Goal: Task Accomplishment & Management: Manage account settings

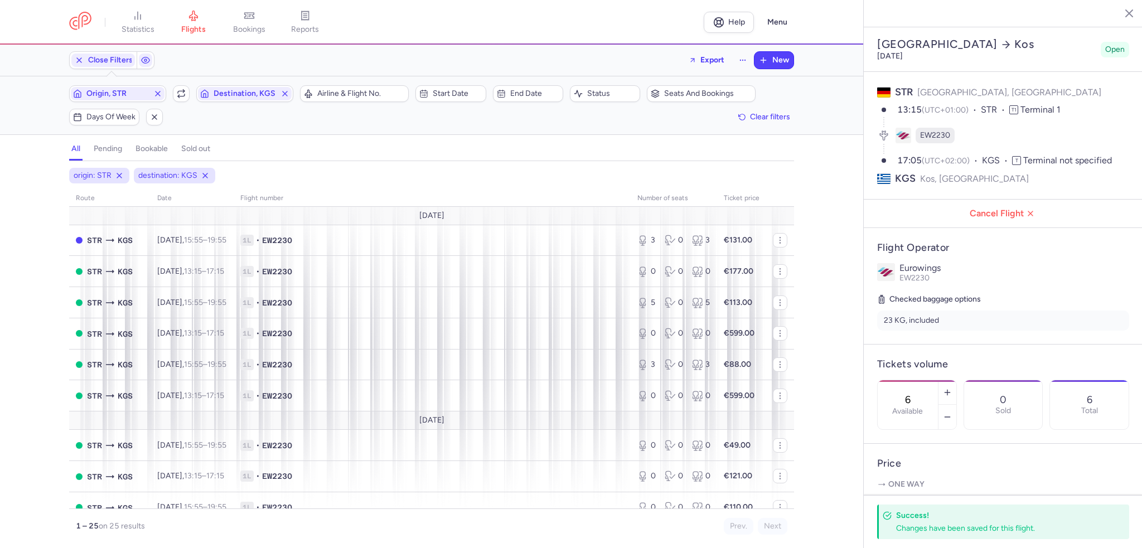
select select "days"
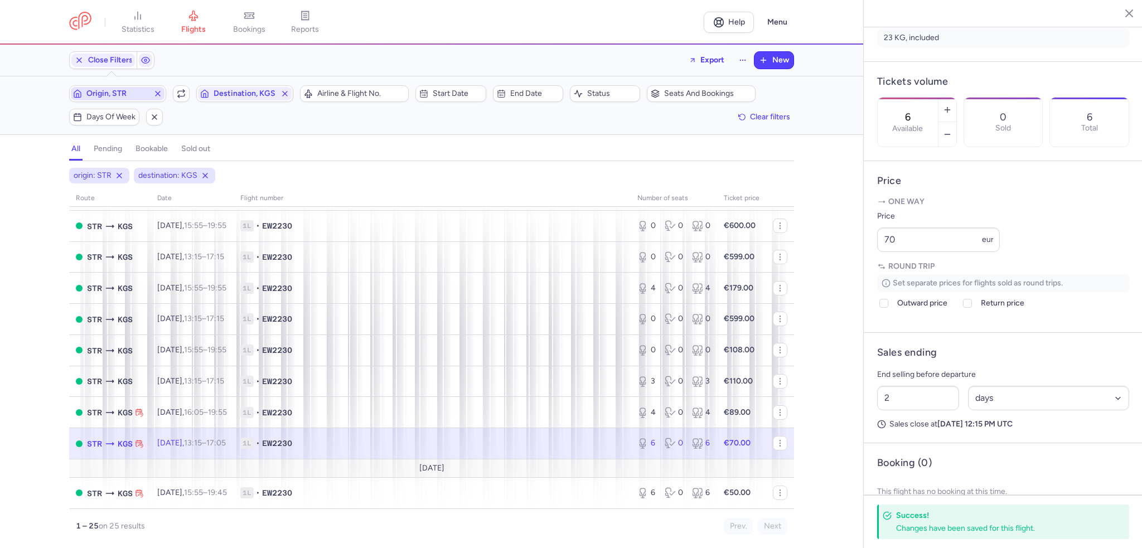
click at [112, 91] on span "Origin, STR" at bounding box center [117, 93] width 62 height 9
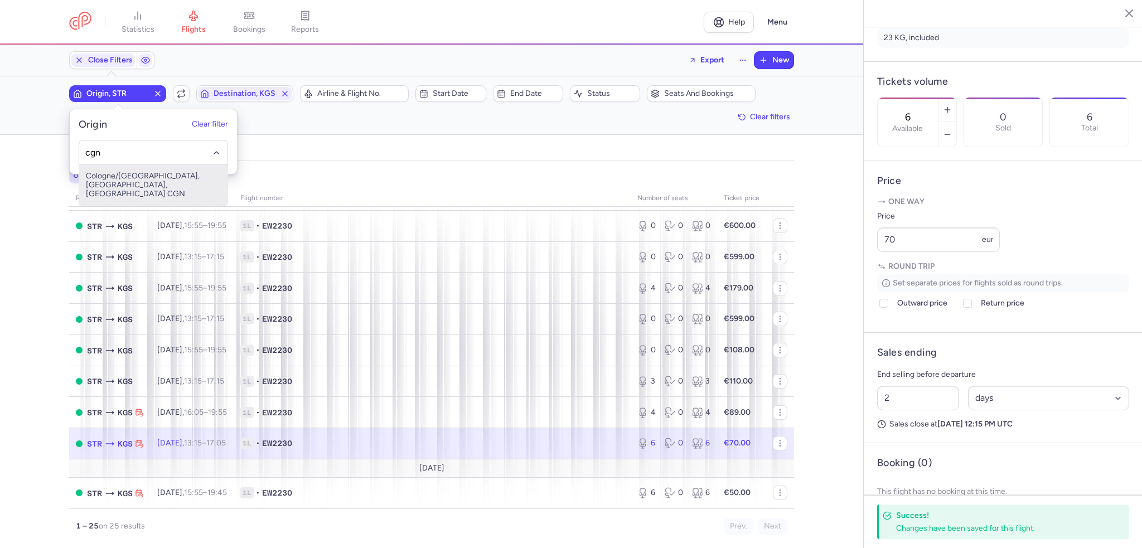
type input "cgn"
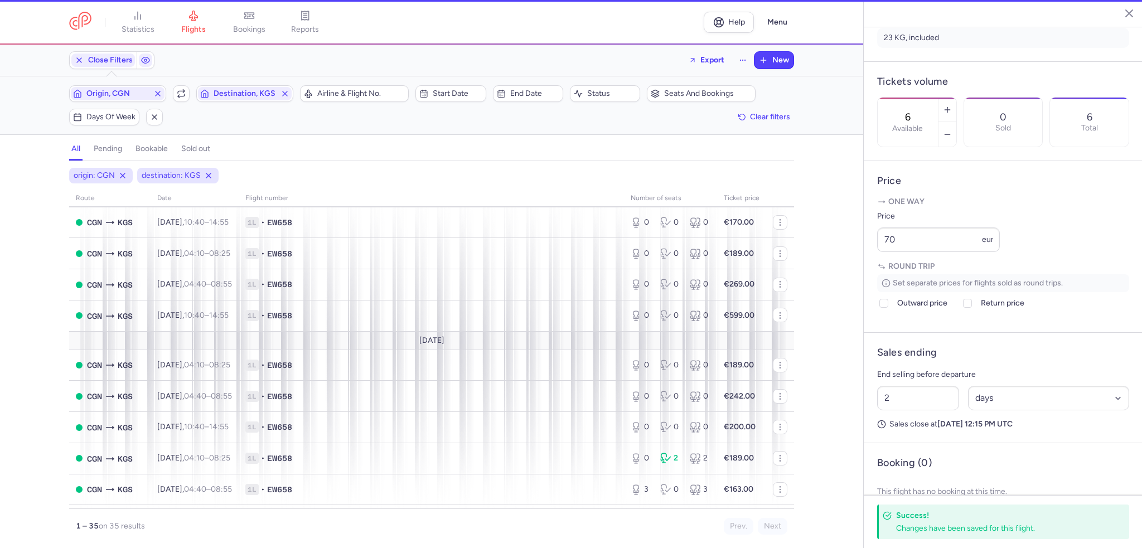
scroll to position [579, 0]
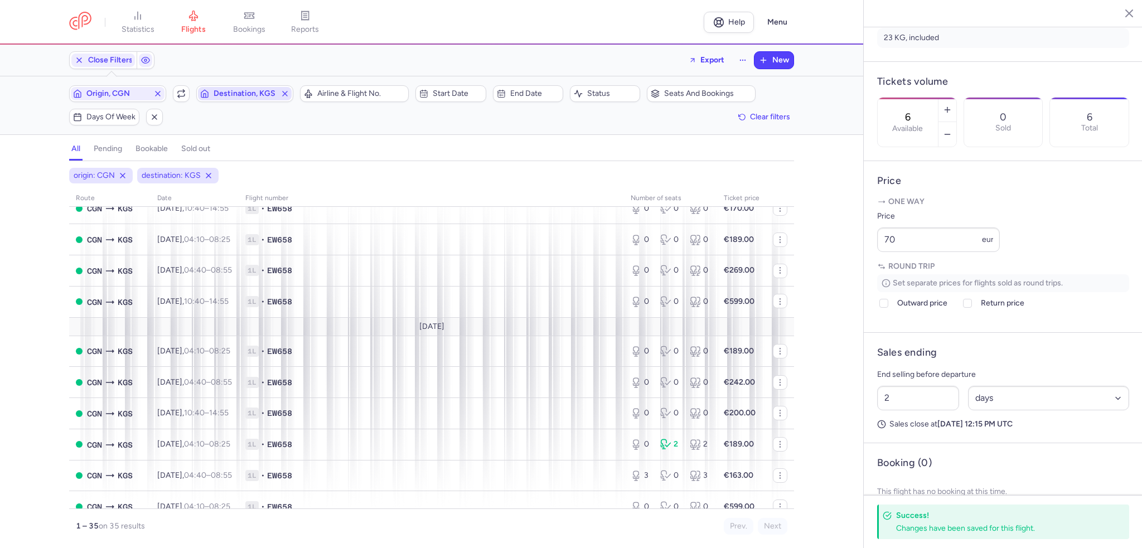
click at [236, 93] on span "Destination, KGS" at bounding box center [245, 93] width 62 height 9
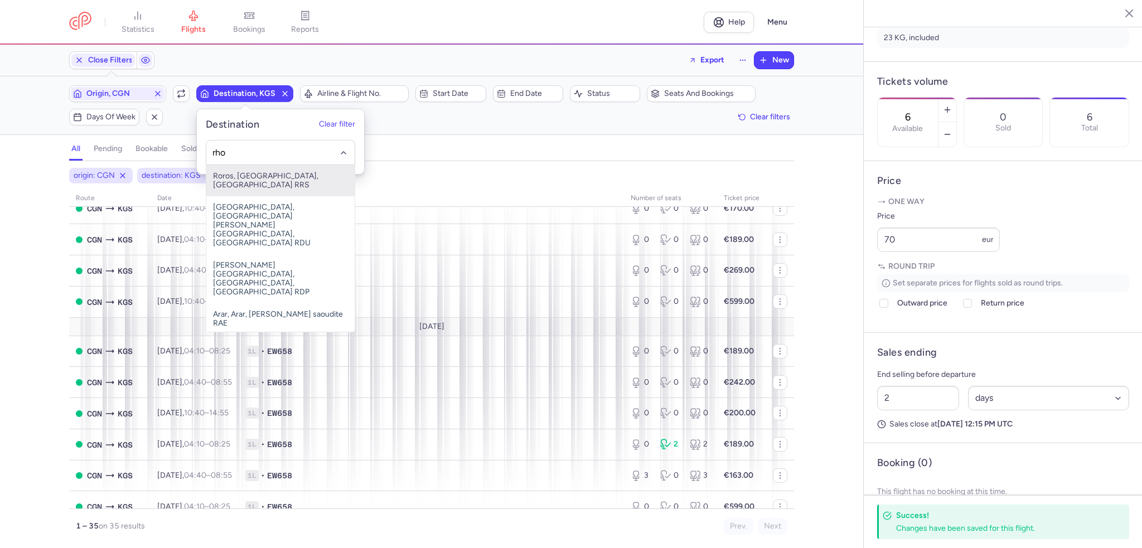
type input "rho"
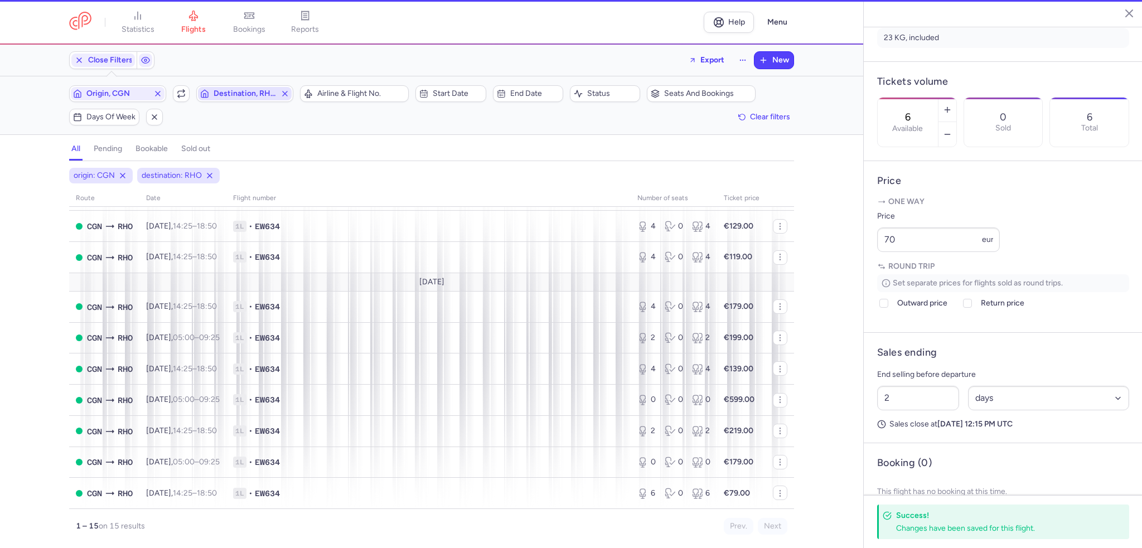
scroll to position [229, 0]
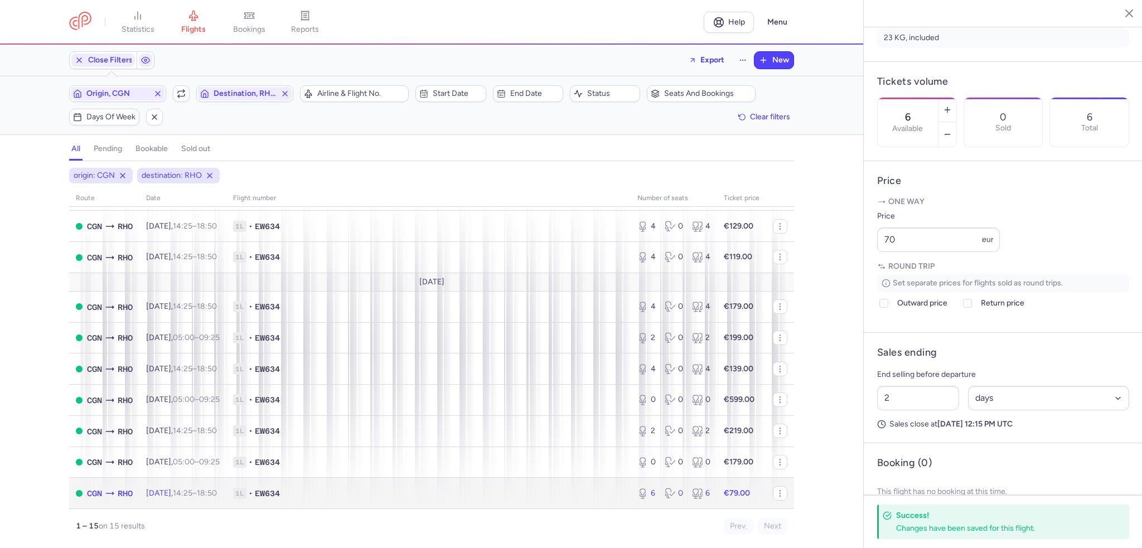
click at [192, 489] on span "[DATE] 14:25 – 18:50 +0" at bounding box center [181, 493] width 71 height 9
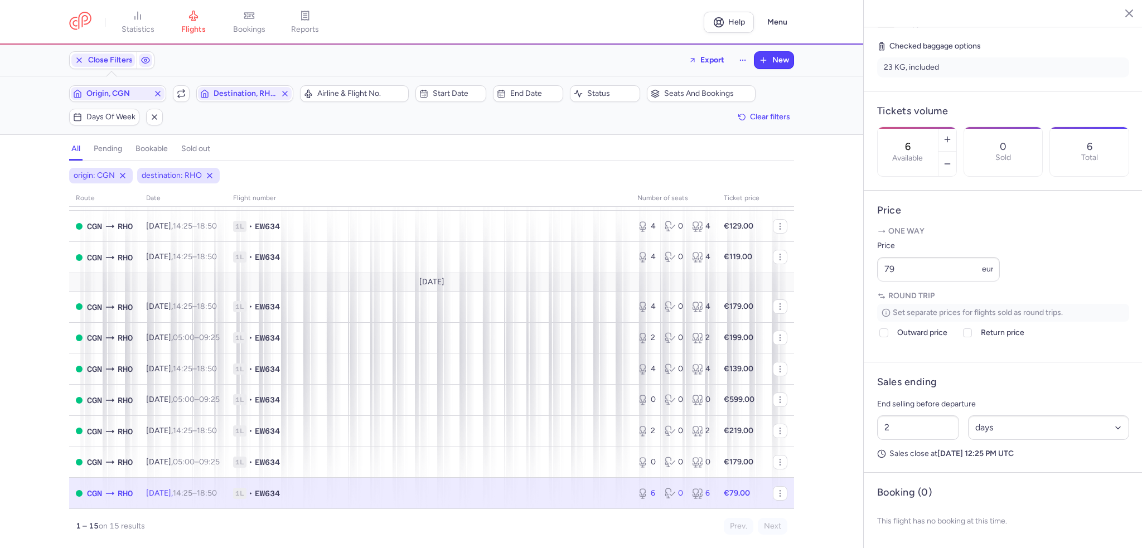
click at [217, 489] on time "18:50 +0" at bounding box center [207, 493] width 20 height 9
drag, startPoint x: 893, startPoint y: 267, endPoint x: 818, endPoint y: 274, distance: 75.0
click at [818, 274] on div "statistics flights bookings reports Help Menu Close Filters Export New Filters …" at bounding box center [571, 274] width 1142 height 548
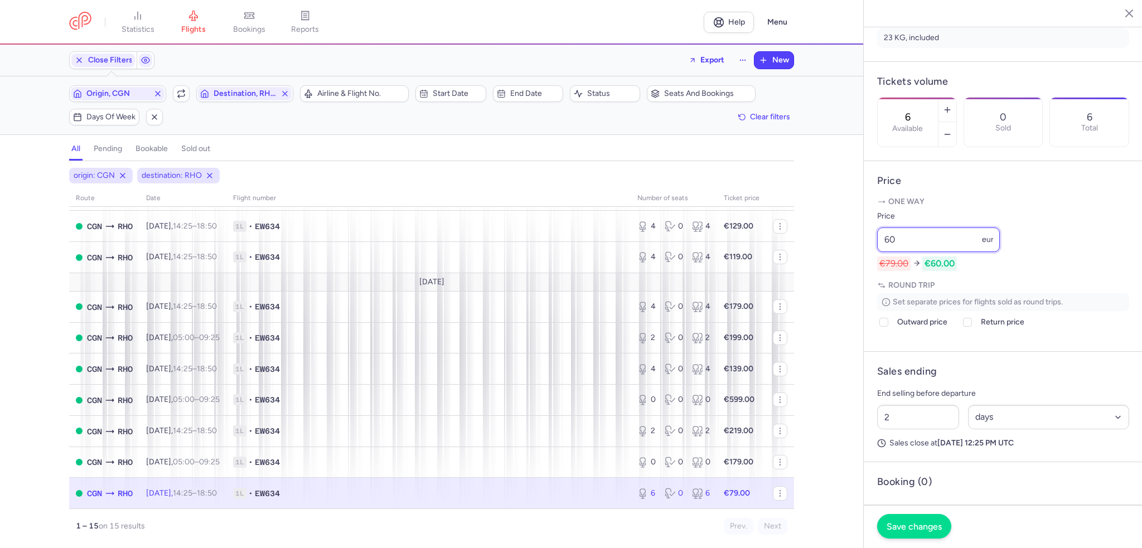
type input "60"
click at [905, 533] on button "Save changes" at bounding box center [914, 526] width 74 height 25
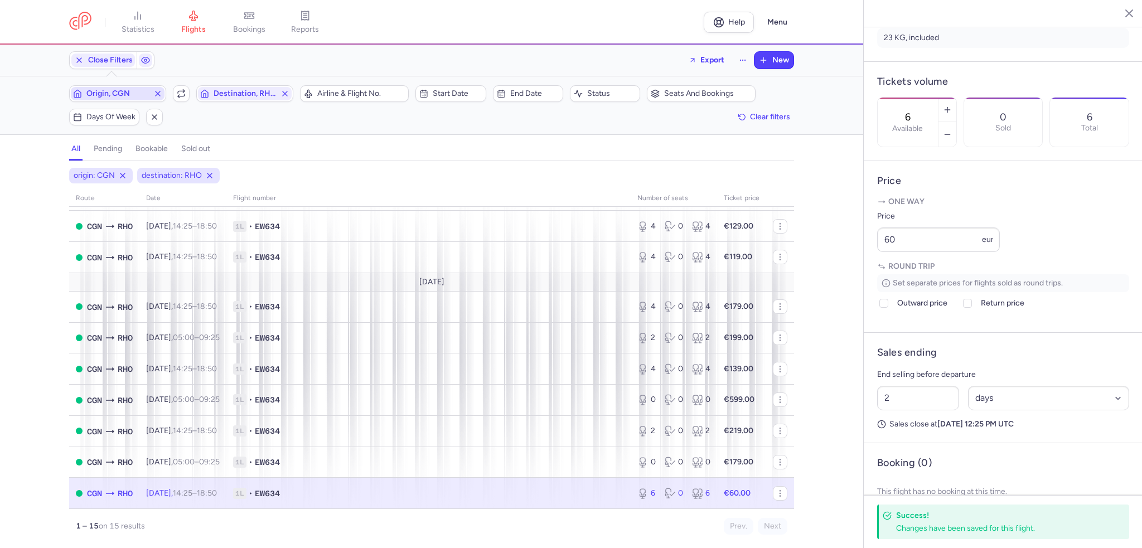
click at [117, 97] on span "Origin, CGN" at bounding box center [117, 93] width 62 height 9
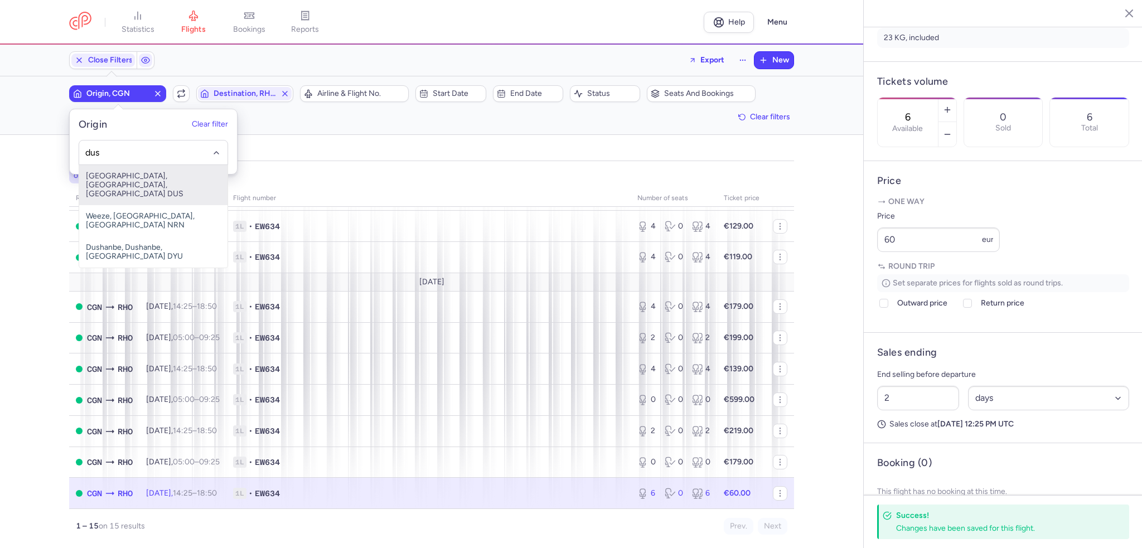
type input "dus"
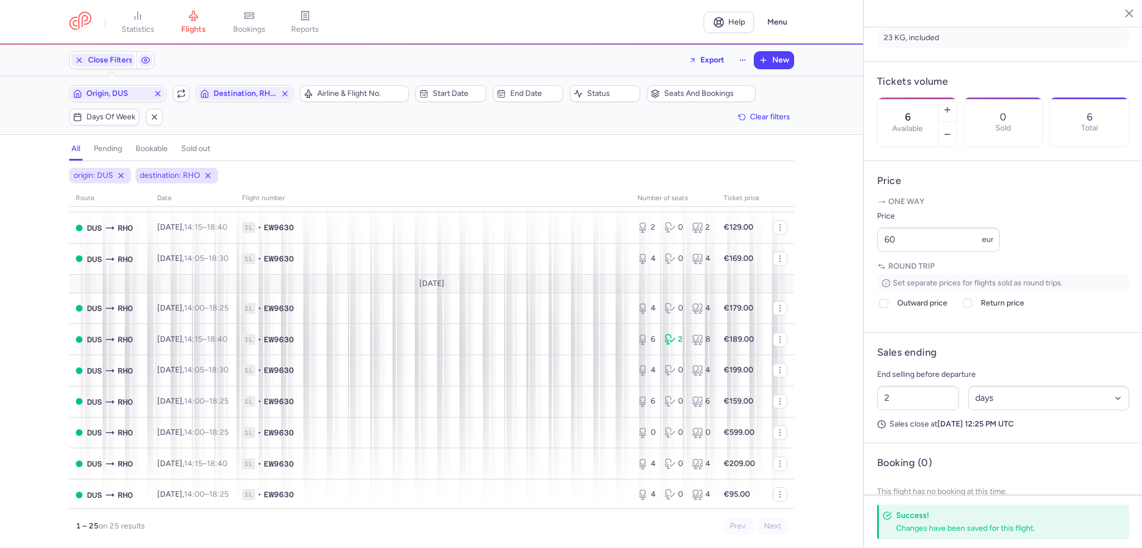
scroll to position [521, 0]
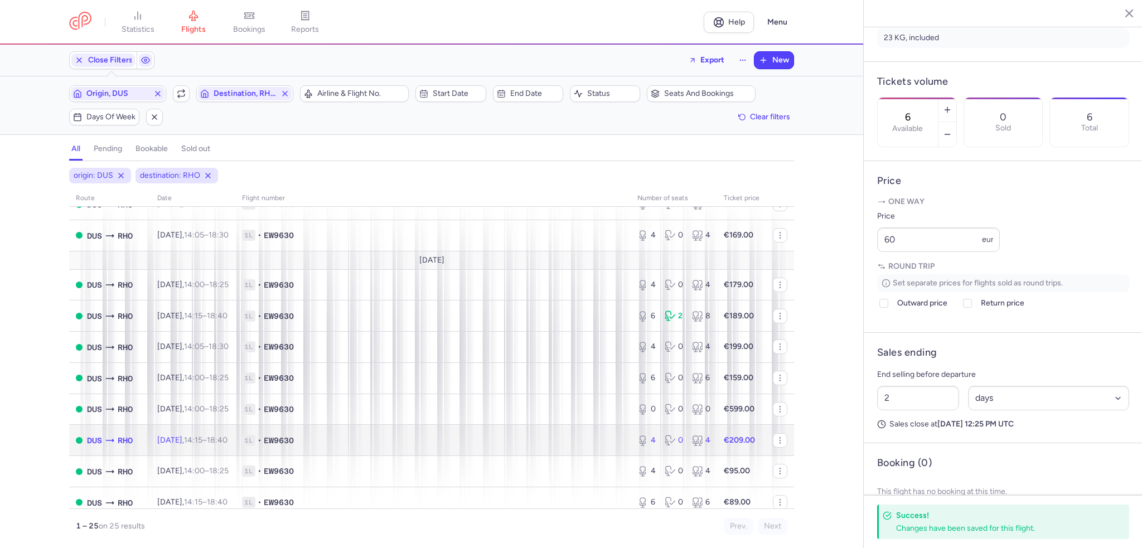
click at [180, 445] on span "[DATE] 14:15 – 18:40 +0" at bounding box center [192, 440] width 70 height 9
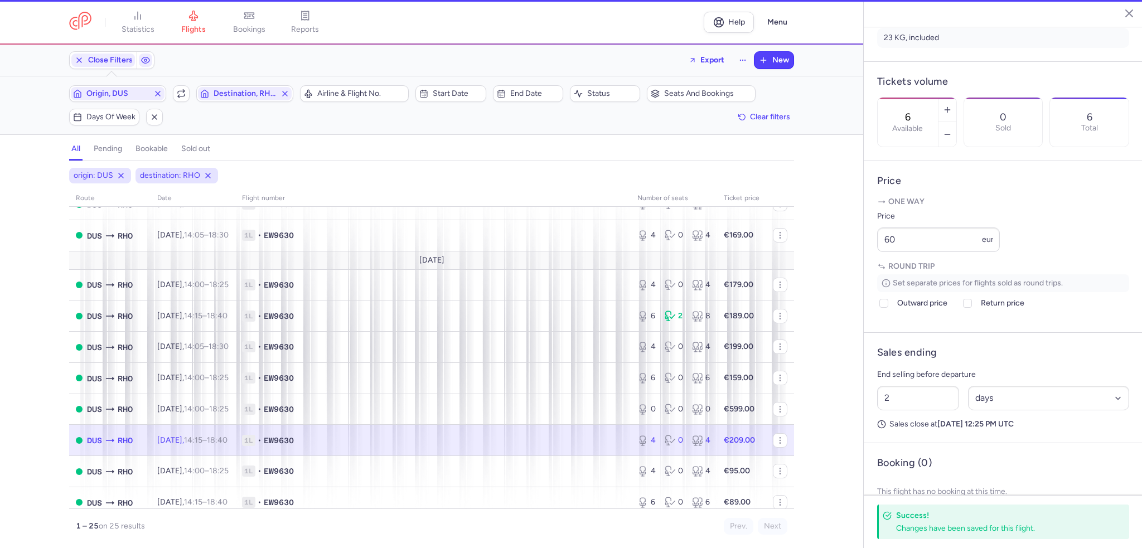
type input "4"
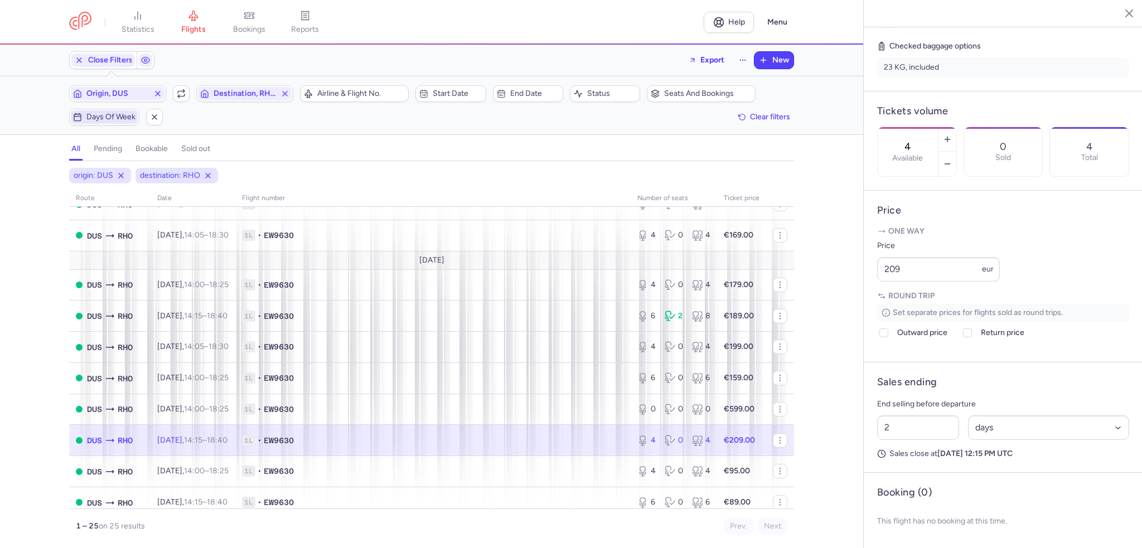
click at [109, 118] on span "Days of week" at bounding box center [110, 117] width 49 height 9
click at [133, 169] on input "W" at bounding box center [129, 171] width 17 height 17
checkbox input "true"
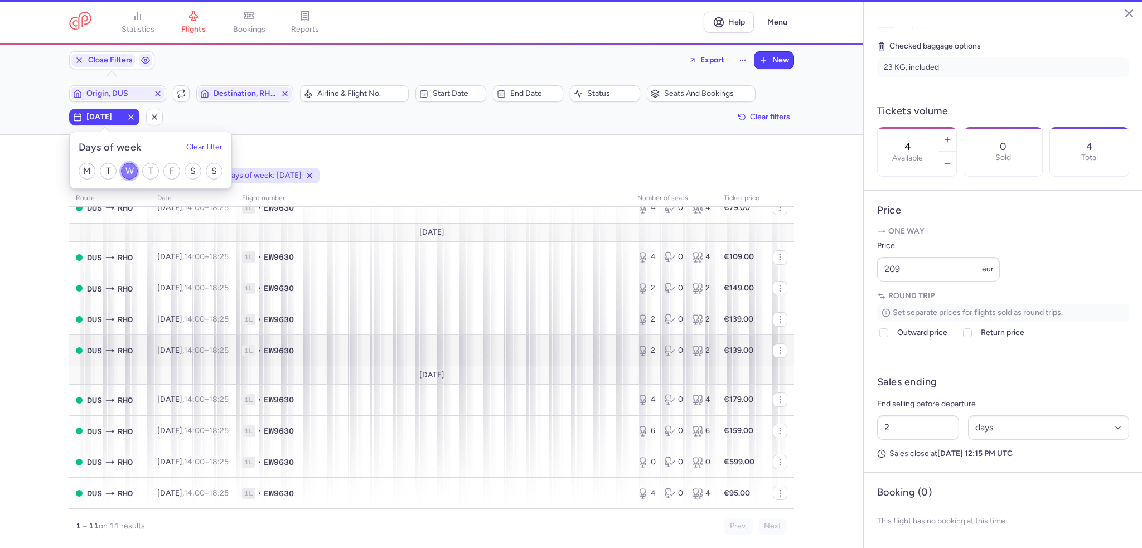
scroll to position [102, 0]
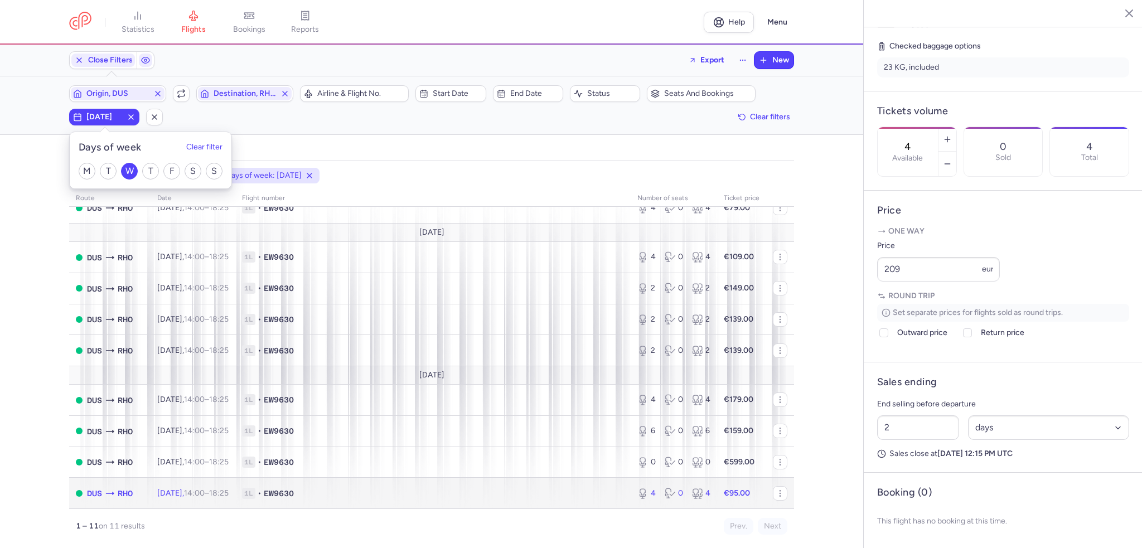
click at [204, 492] on span "[DATE] 14:00 – 18:25 +0" at bounding box center [192, 493] width 71 height 9
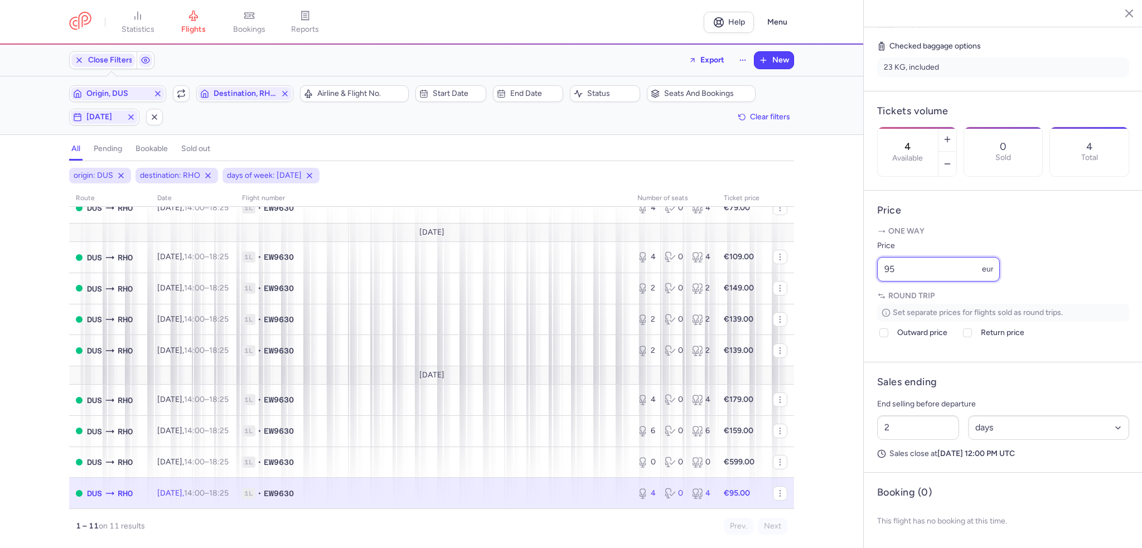
drag, startPoint x: 917, startPoint y: 270, endPoint x: 839, endPoint y: 276, distance: 77.7
click at [839, 276] on div "statistics flights bookings reports Help Menu Close Filters Export New Filters …" at bounding box center [571, 274] width 1142 height 548
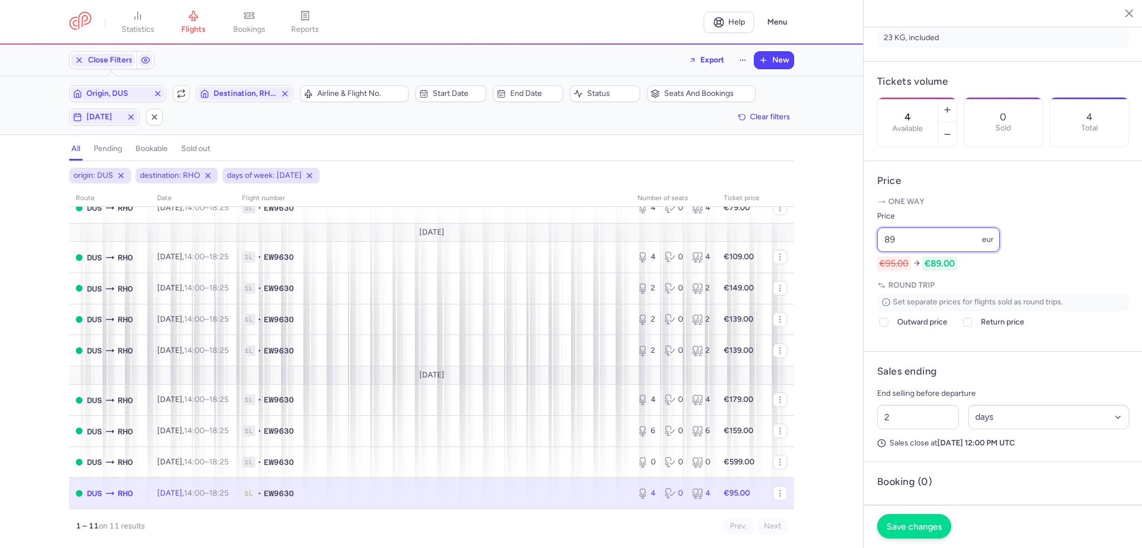
type input "89"
click at [898, 528] on span "Save changes" at bounding box center [914, 526] width 55 height 10
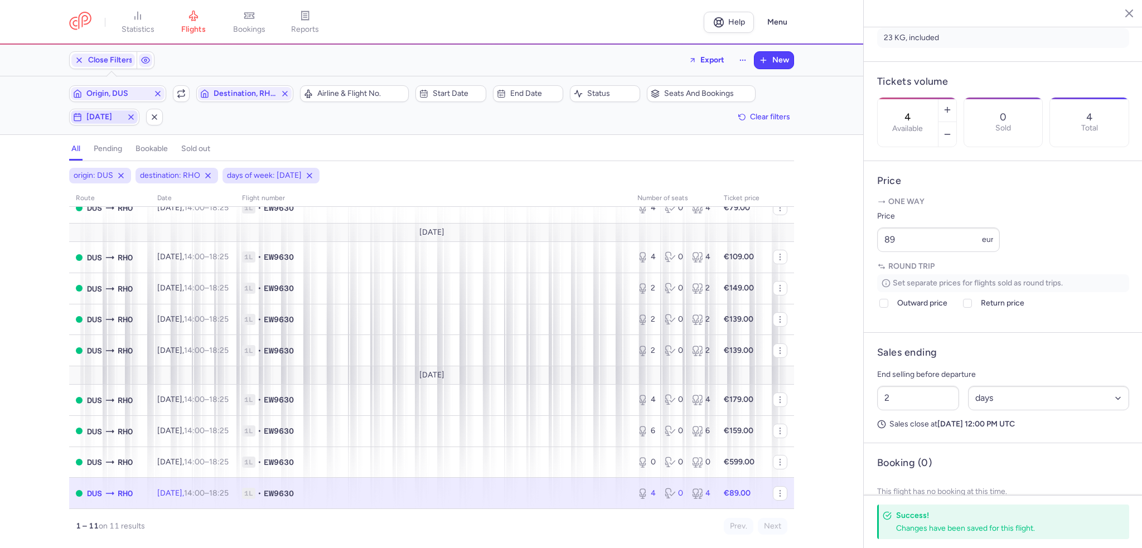
click at [104, 120] on span "[DATE]" at bounding box center [104, 117] width 36 height 9
click at [191, 166] on input "S" at bounding box center [193, 171] width 17 height 17
checkbox input "true"
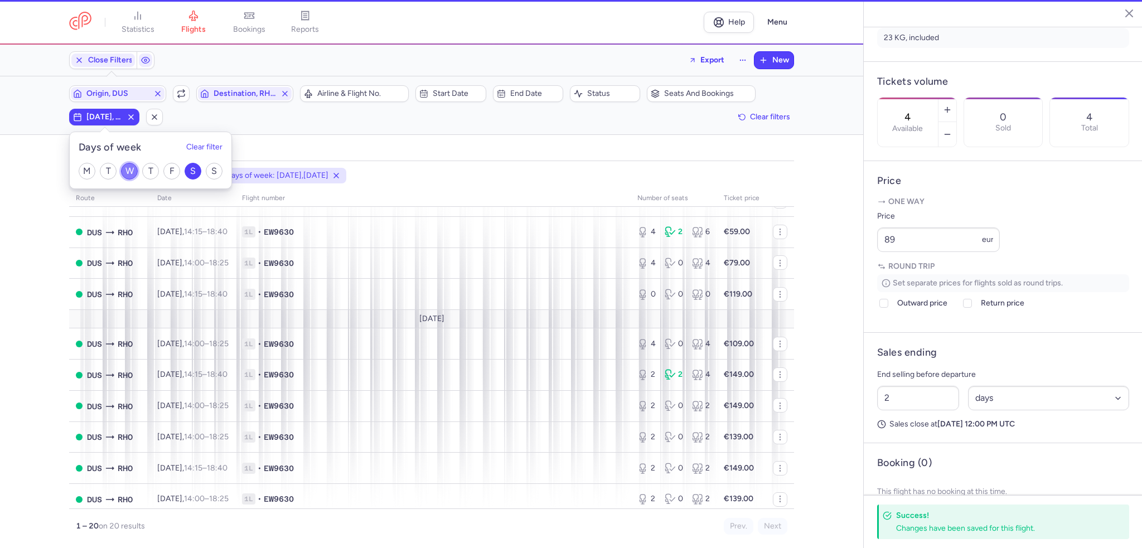
click at [129, 167] on input "W" at bounding box center [129, 171] width 17 height 17
checkbox input "false"
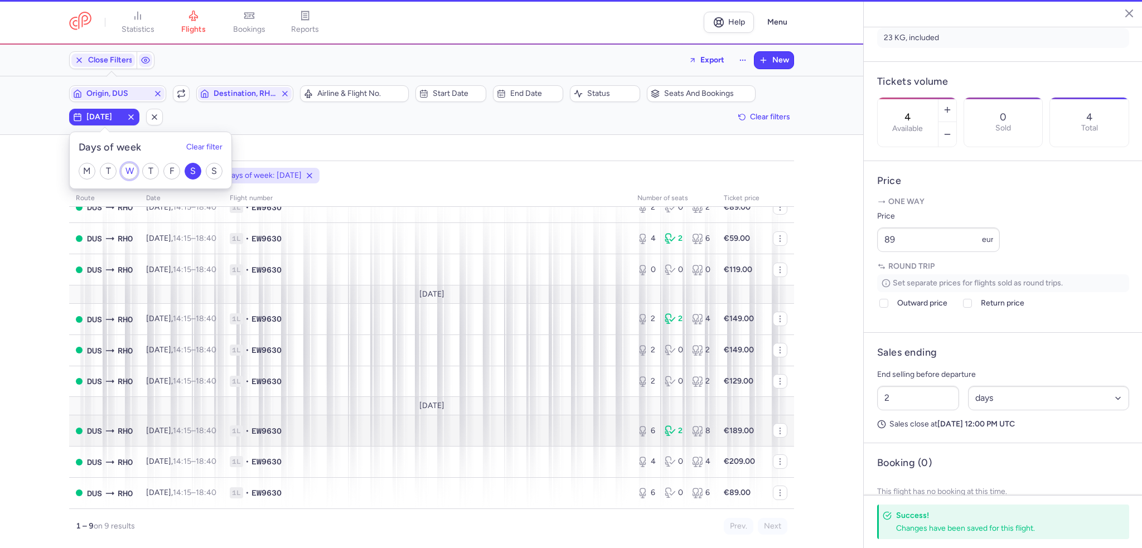
scroll to position [38, 0]
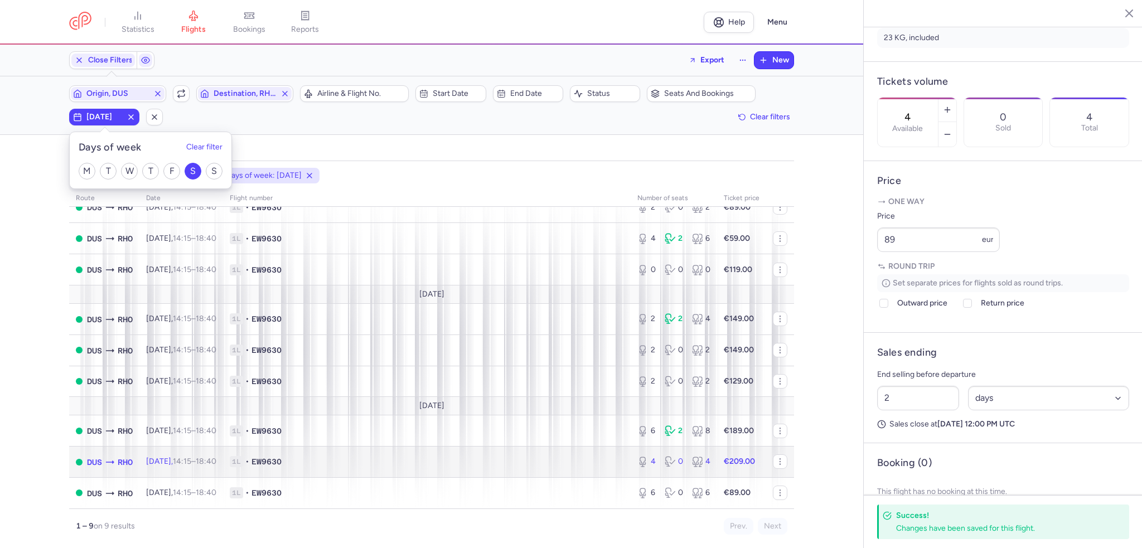
click at [216, 457] on time "18:40 +0" at bounding box center [206, 461] width 21 height 9
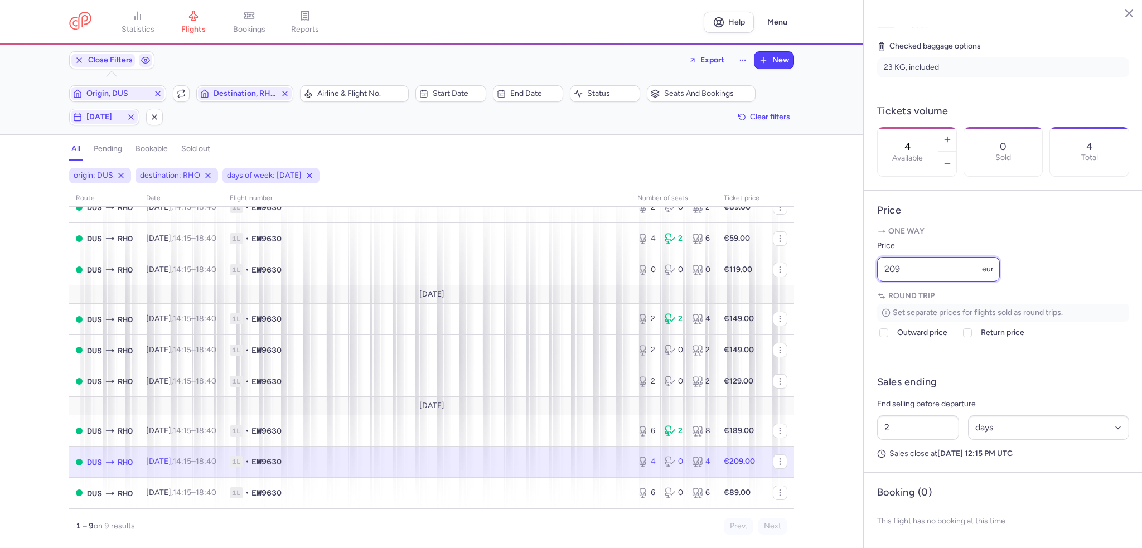
drag, startPoint x: 903, startPoint y: 267, endPoint x: 838, endPoint y: 274, distance: 65.6
click at [838, 274] on div "statistics flights bookings reports Help Menu Close Filters Export New Filters …" at bounding box center [571, 274] width 1142 height 548
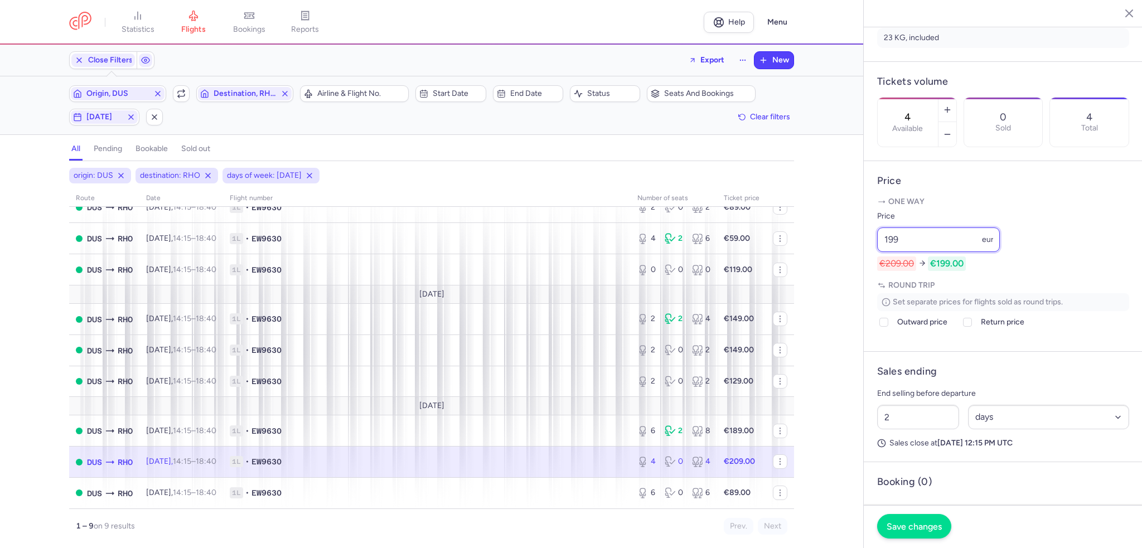
type input "199"
click at [923, 525] on span "Save changes" at bounding box center [914, 526] width 55 height 10
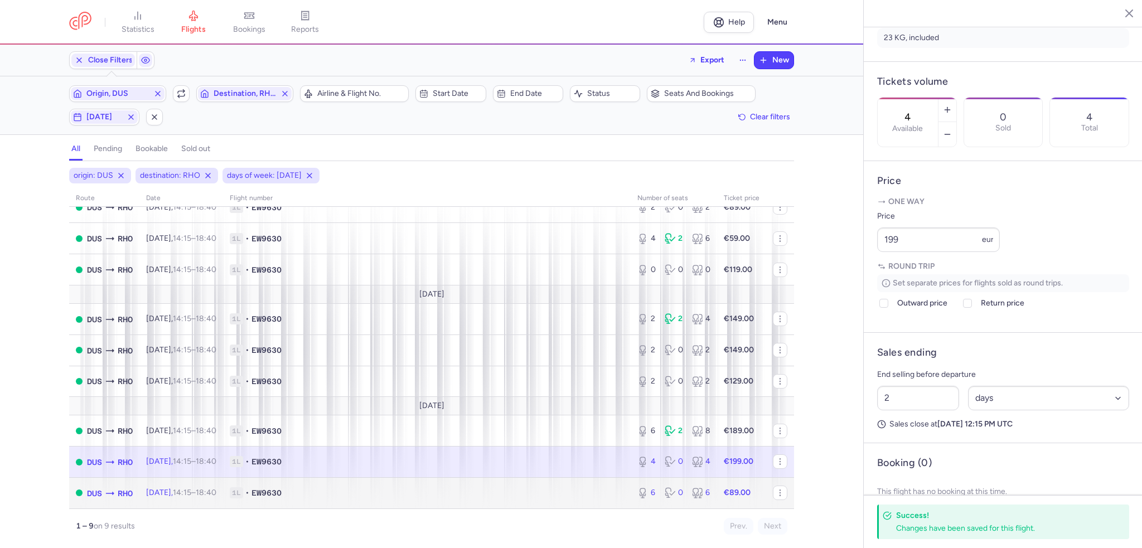
click at [168, 495] on span "[DATE] 14:15 – 18:40 +0" at bounding box center [181, 492] width 70 height 9
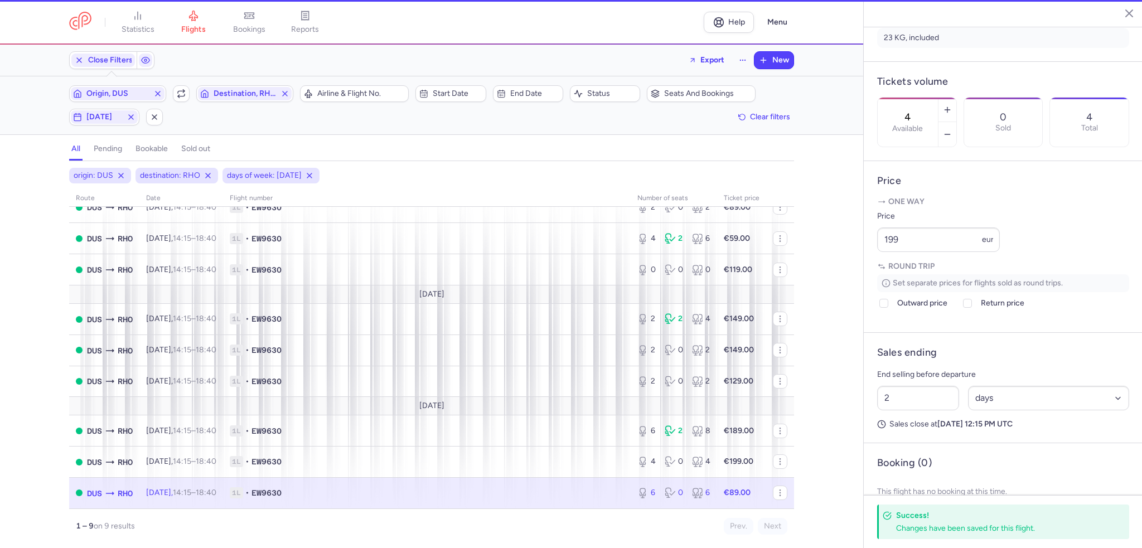
type input "6"
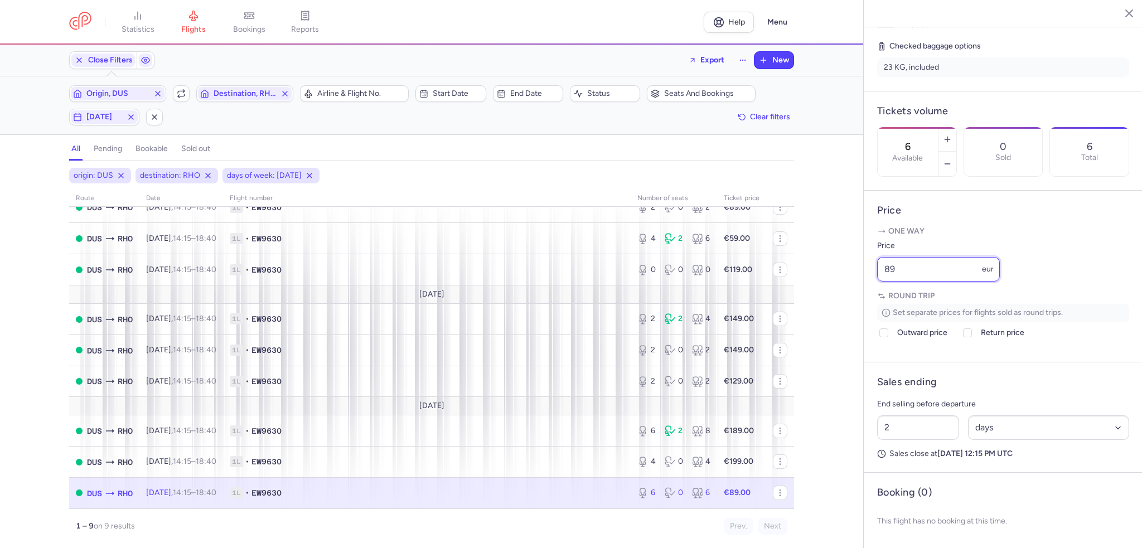
drag, startPoint x: 929, startPoint y: 273, endPoint x: 869, endPoint y: 274, distance: 59.1
click at [869, 274] on article "Price One way Price 89 eur Round trip Set separate prices for flights sold as r…" at bounding box center [1003, 277] width 279 height 172
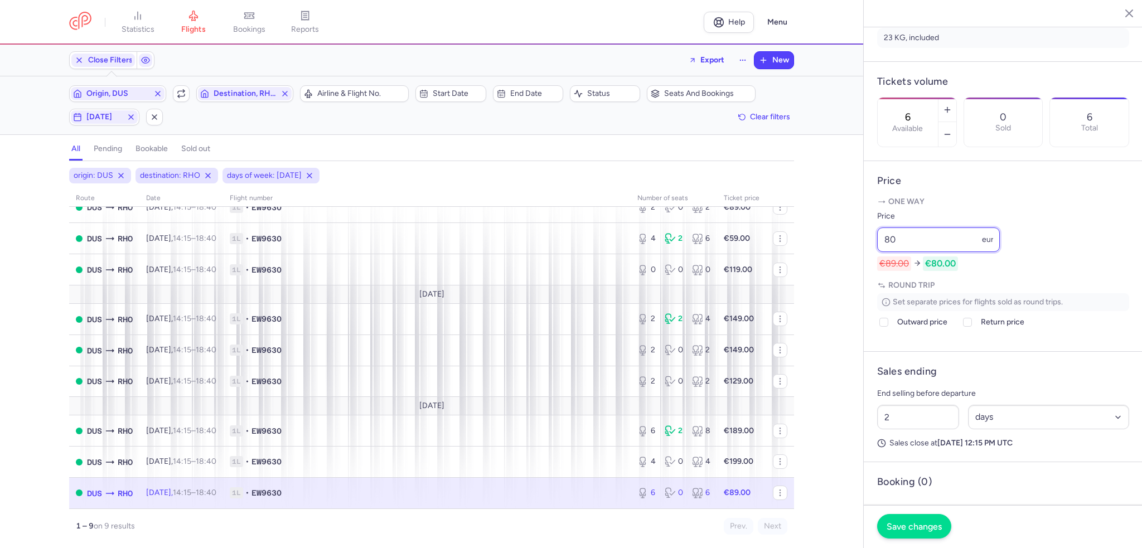
type input "80"
click at [904, 526] on span "Save changes" at bounding box center [914, 526] width 55 height 10
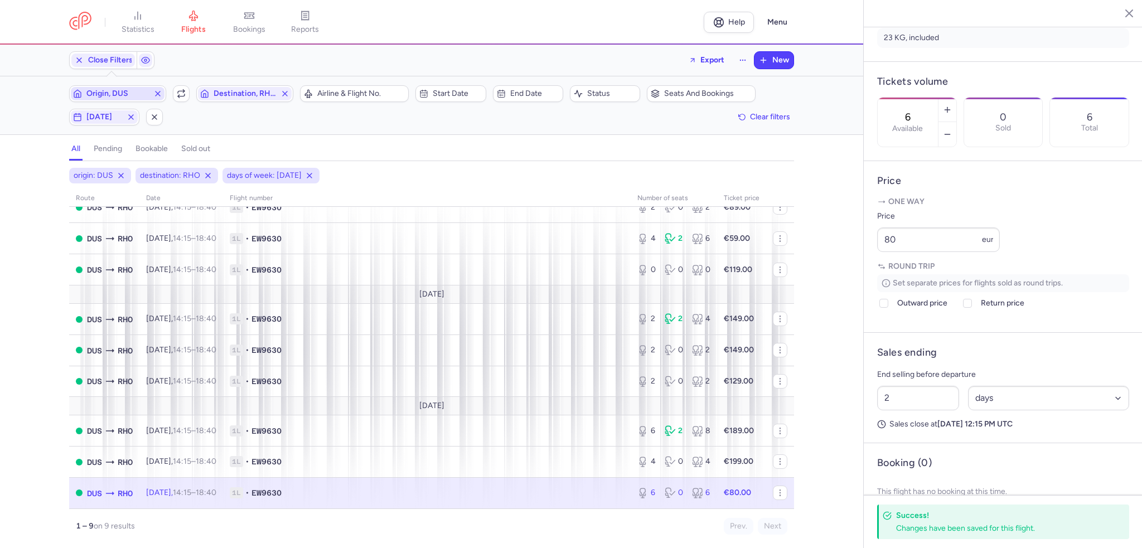
click at [123, 91] on span "Origin, DUS" at bounding box center [117, 93] width 62 height 9
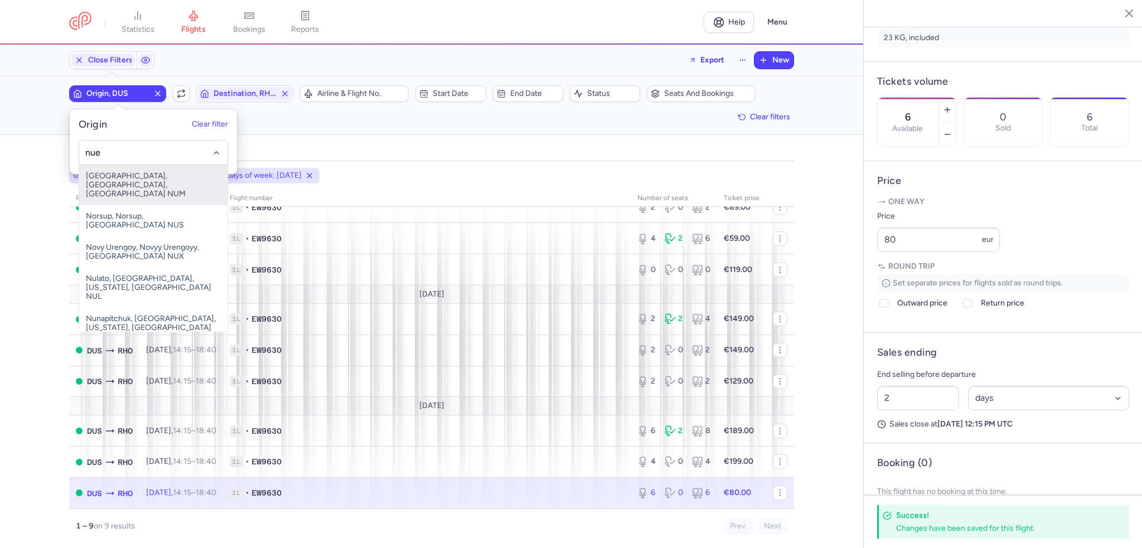
type input "nue"
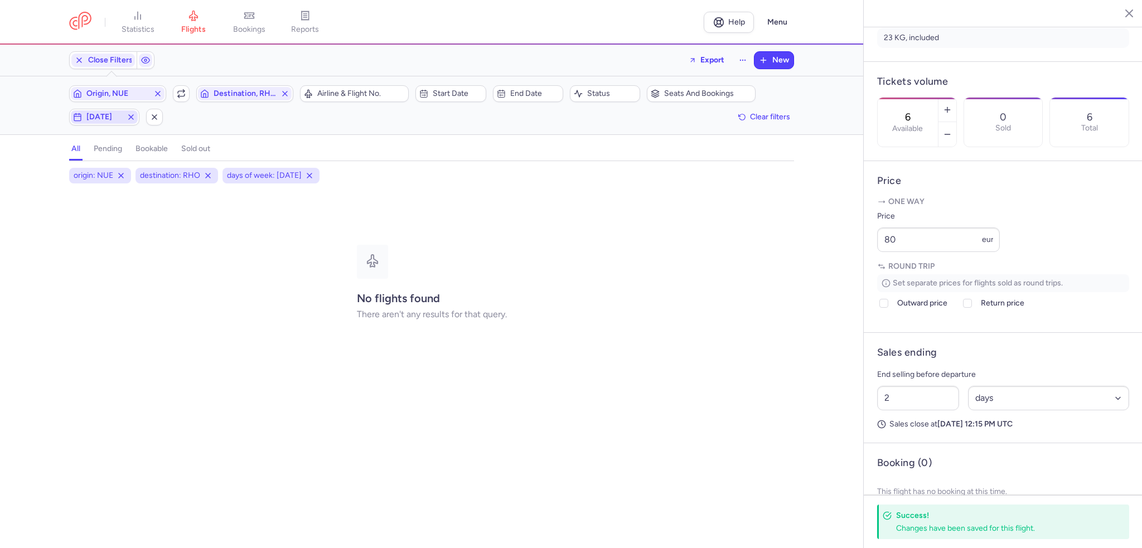
click at [101, 117] on span "[DATE]" at bounding box center [104, 117] width 36 height 9
click at [175, 171] on input "F" at bounding box center [171, 171] width 17 height 17
checkbox input "true"
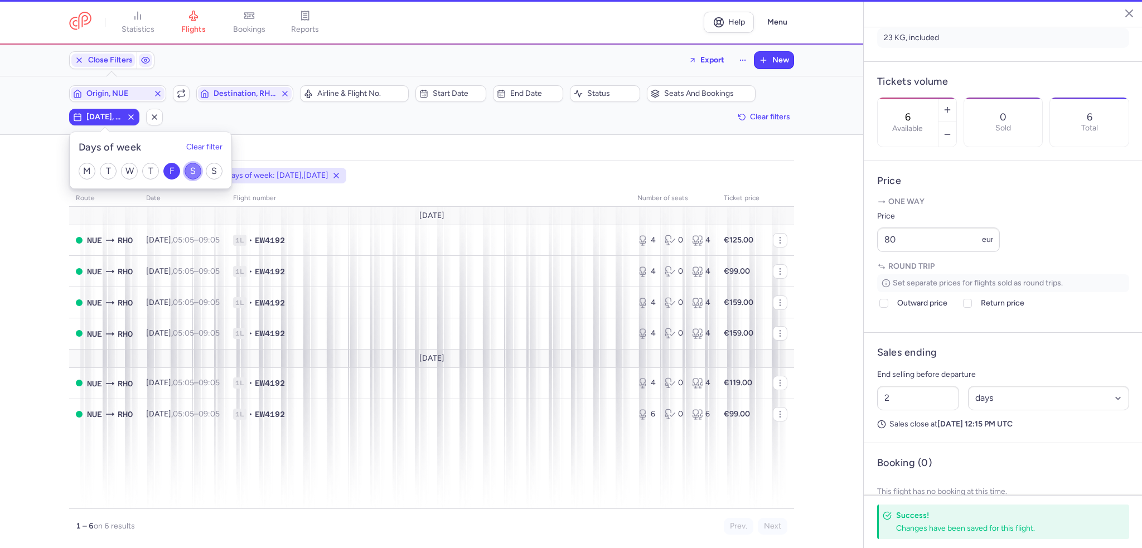
click at [194, 170] on input "S" at bounding box center [193, 171] width 17 height 17
checkbox input "false"
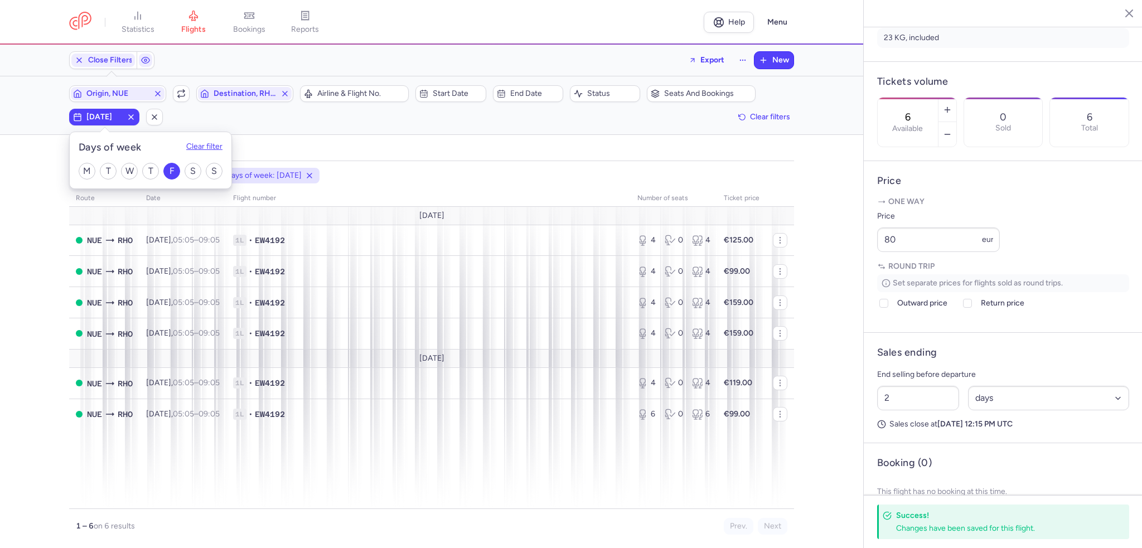
click at [215, 141] on header "Days of week Clear filter" at bounding box center [151, 143] width 162 height 22
click at [215, 143] on button "Clear filter" at bounding box center [204, 147] width 36 height 9
checkbox input "false"
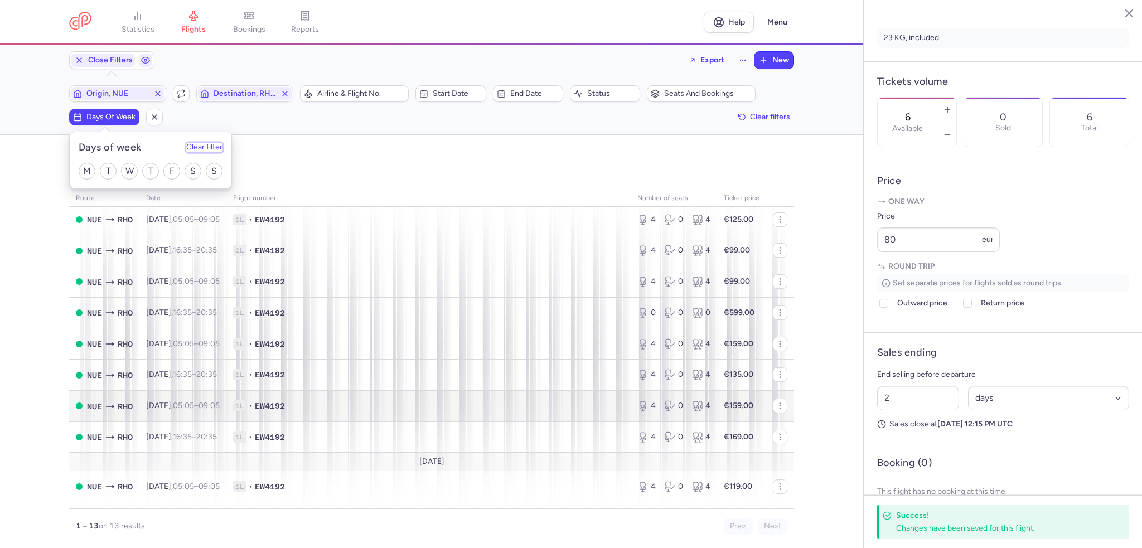
scroll to position [165, 0]
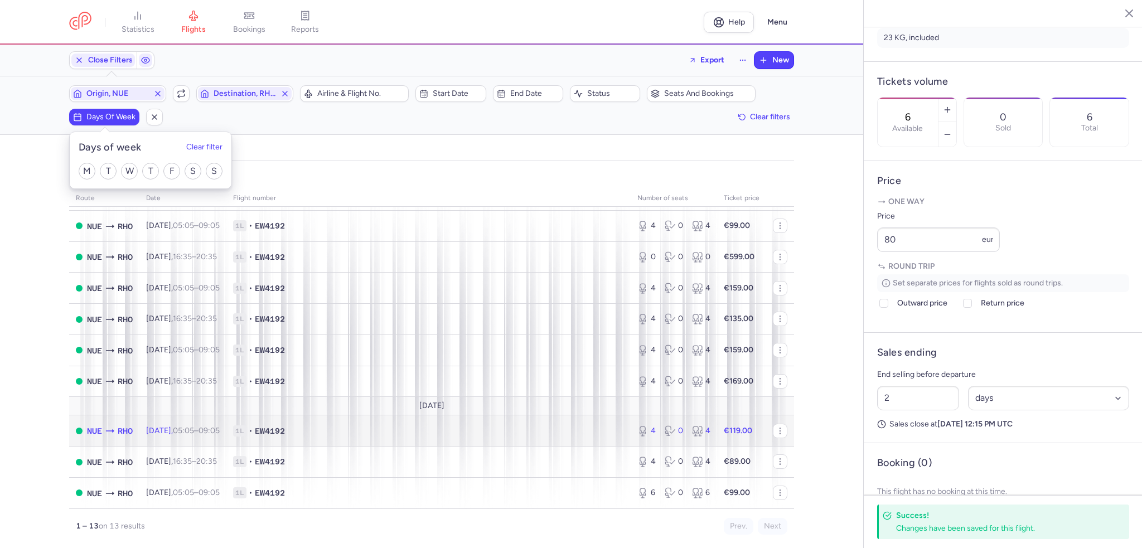
click at [174, 429] on span "[DATE] 05:05 – 09:05 +0" at bounding box center [183, 430] width 74 height 9
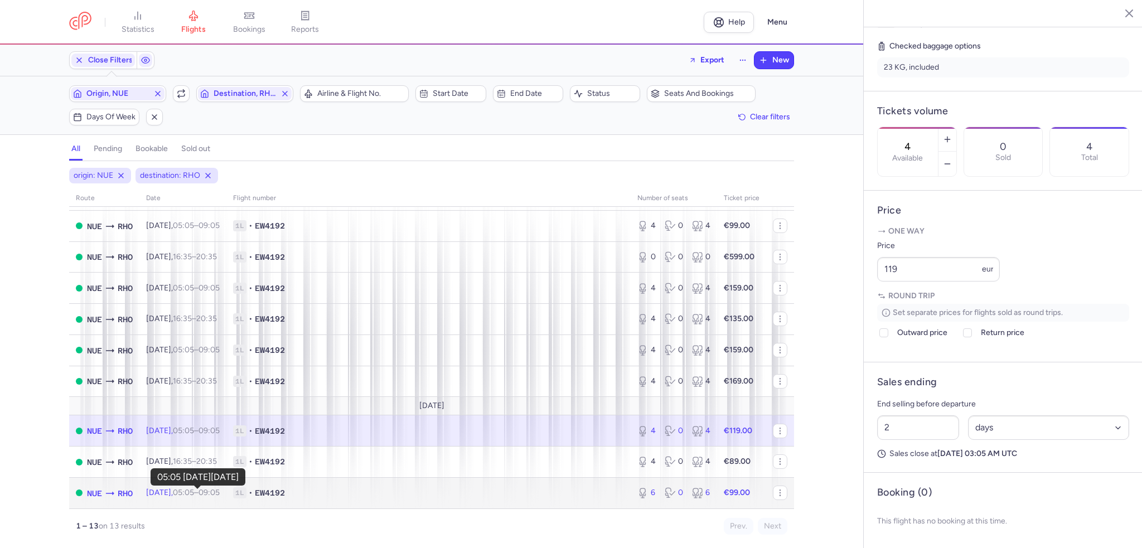
click at [190, 495] on time "05:05" at bounding box center [183, 492] width 21 height 9
type input "6"
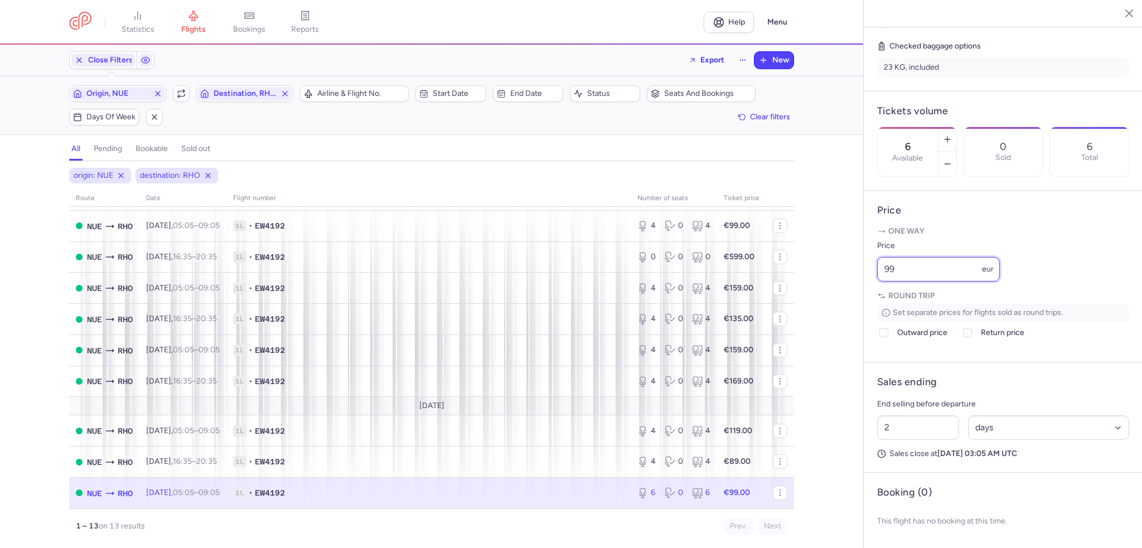
drag, startPoint x: 897, startPoint y: 268, endPoint x: 818, endPoint y: 279, distance: 80.0
click at [819, 279] on div "statistics flights bookings reports Help Menu Close Filters Export New Filters …" at bounding box center [571, 274] width 1142 height 548
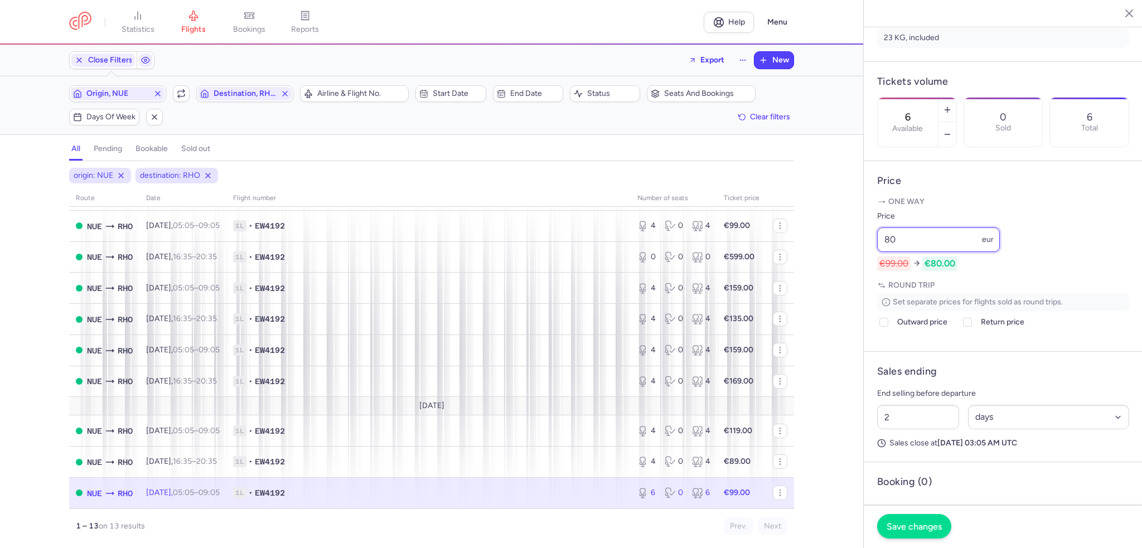
type input "80"
click at [925, 528] on span "Save changes" at bounding box center [914, 526] width 55 height 10
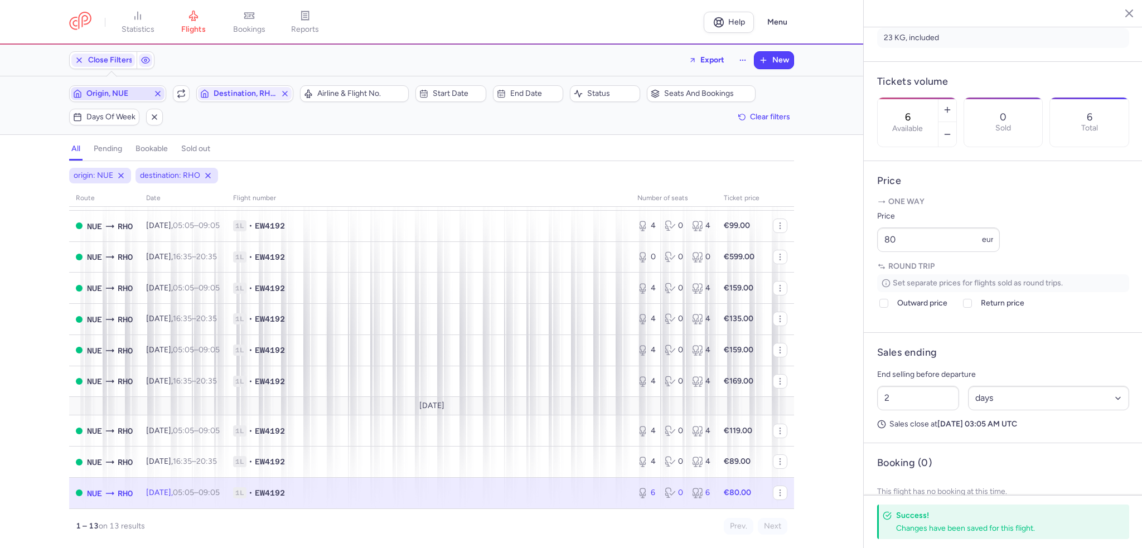
click at [107, 94] on span "Origin, NUE" at bounding box center [117, 93] width 62 height 9
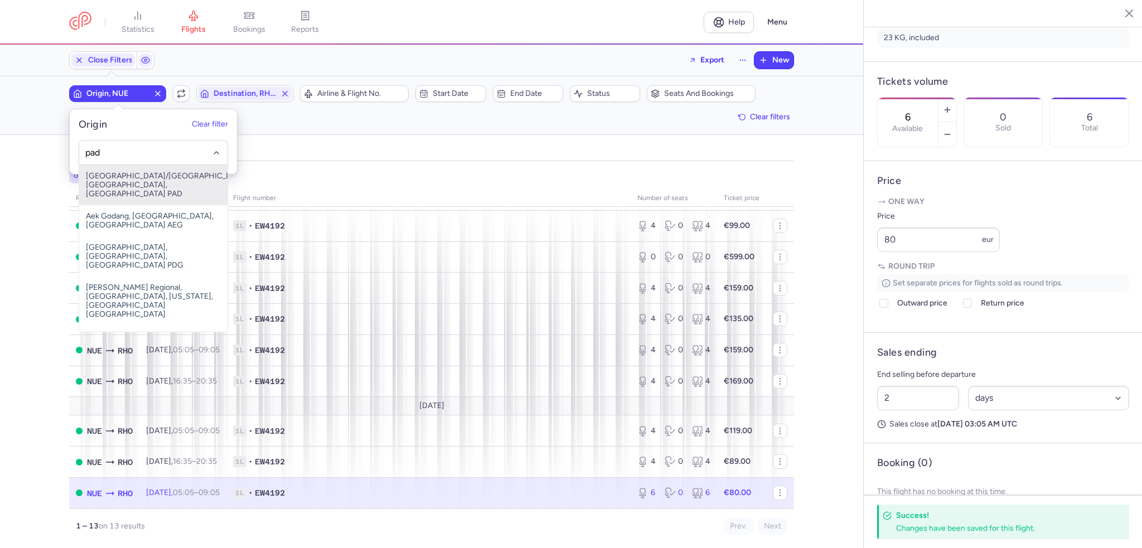
type input "pad"
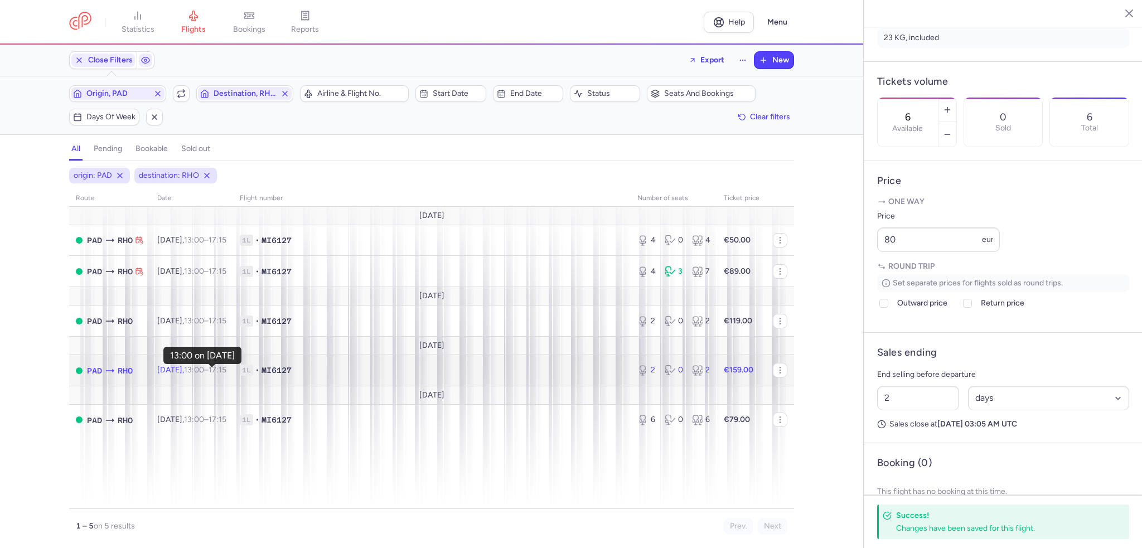
click at [204, 373] on time "13:00" at bounding box center [194, 369] width 20 height 9
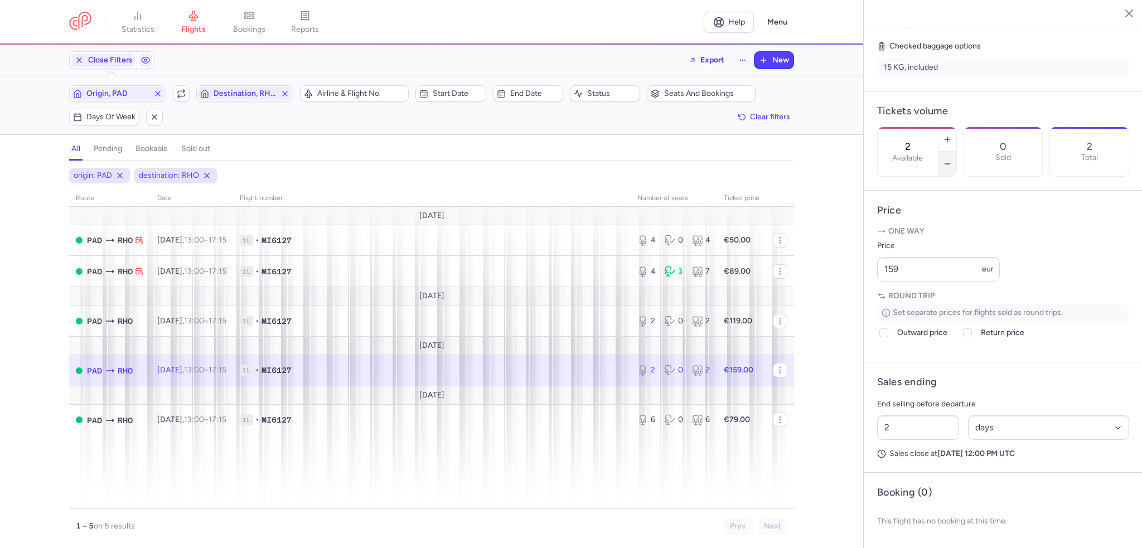
click at [956, 152] on button "button" at bounding box center [948, 164] width 18 height 25
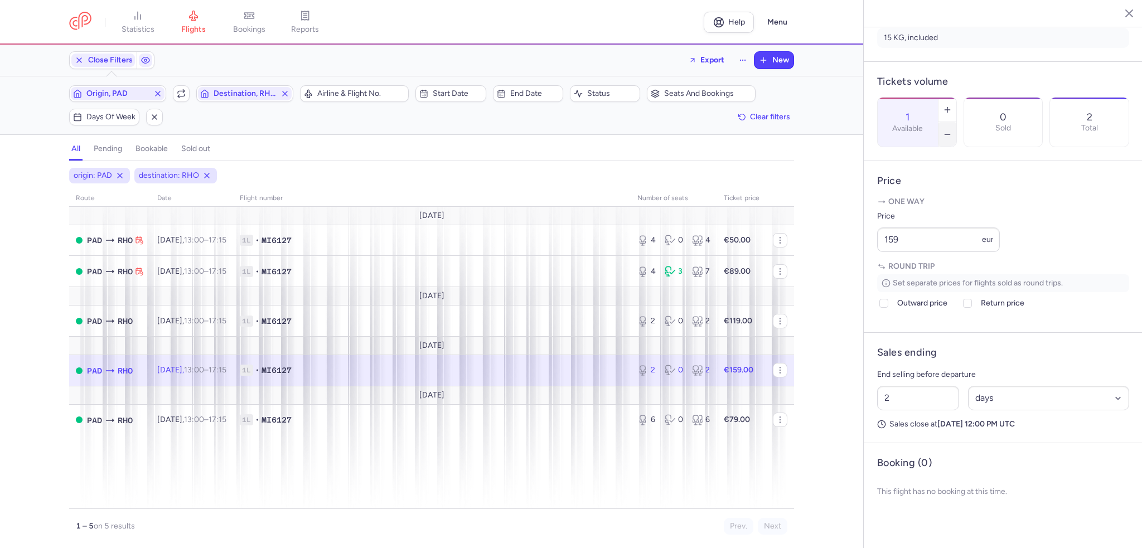
click at [956, 122] on button "button" at bounding box center [948, 134] width 18 height 25
click at [911, 530] on span "Save changes" at bounding box center [914, 526] width 55 height 10
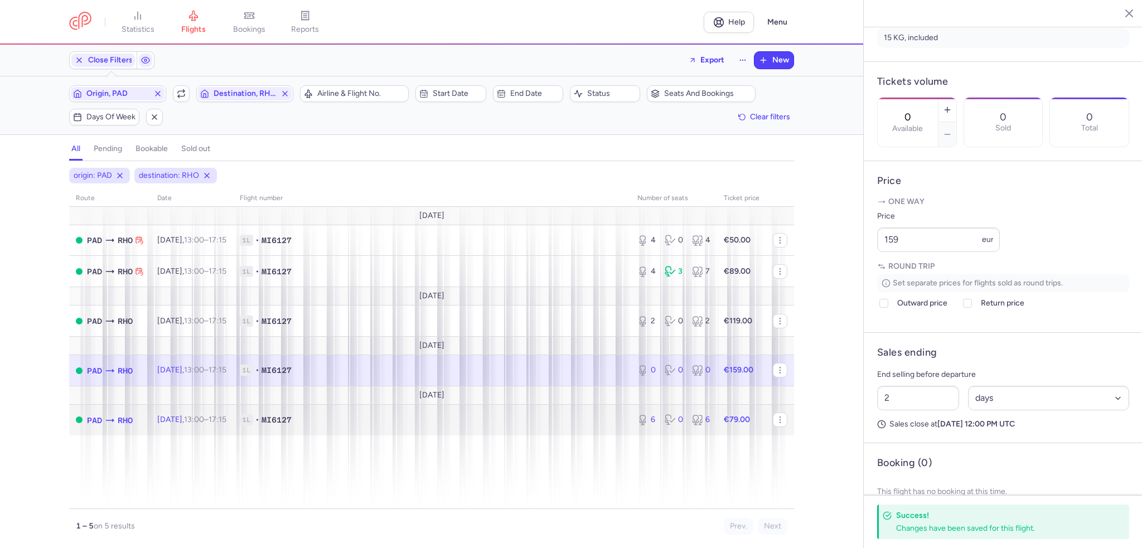
click at [185, 422] on span "[DATE] 13:00 – 17:15 +0" at bounding box center [191, 419] width 69 height 9
type input "6"
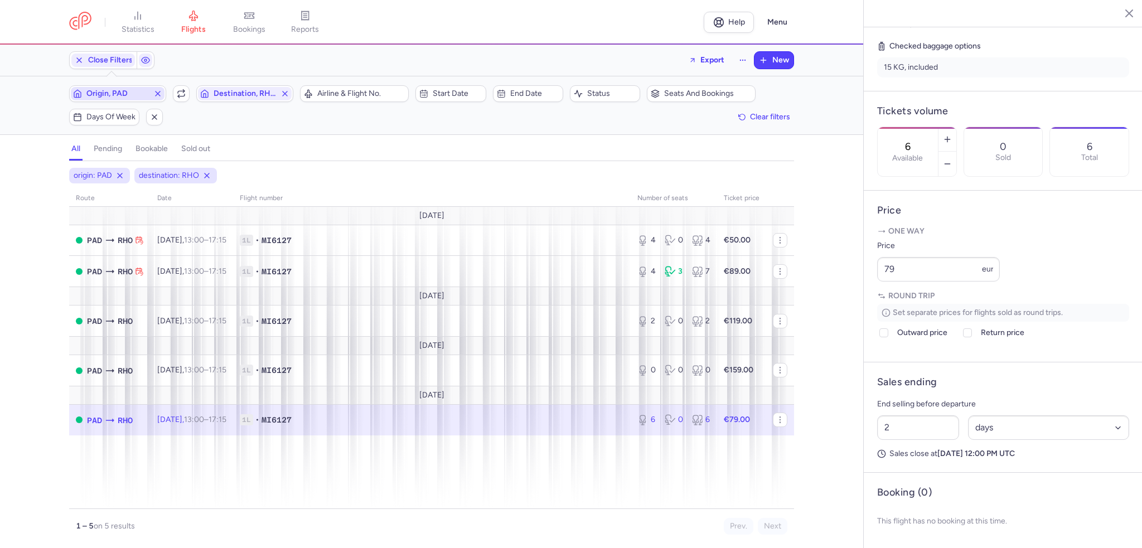
click at [103, 93] on span "Origin, PAD" at bounding box center [117, 93] width 62 height 9
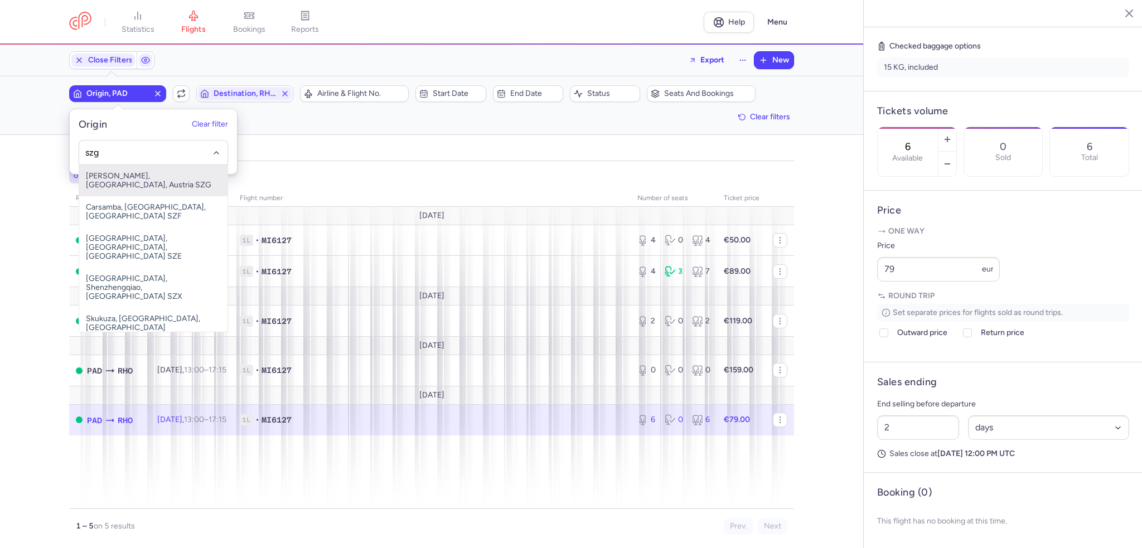
type input "szg"
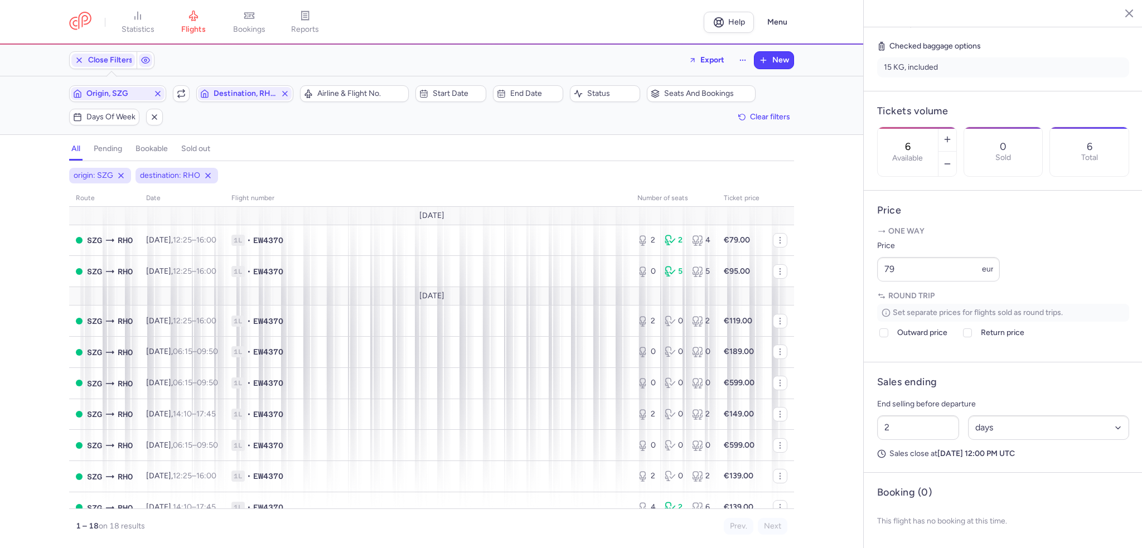
scroll to position [324, 0]
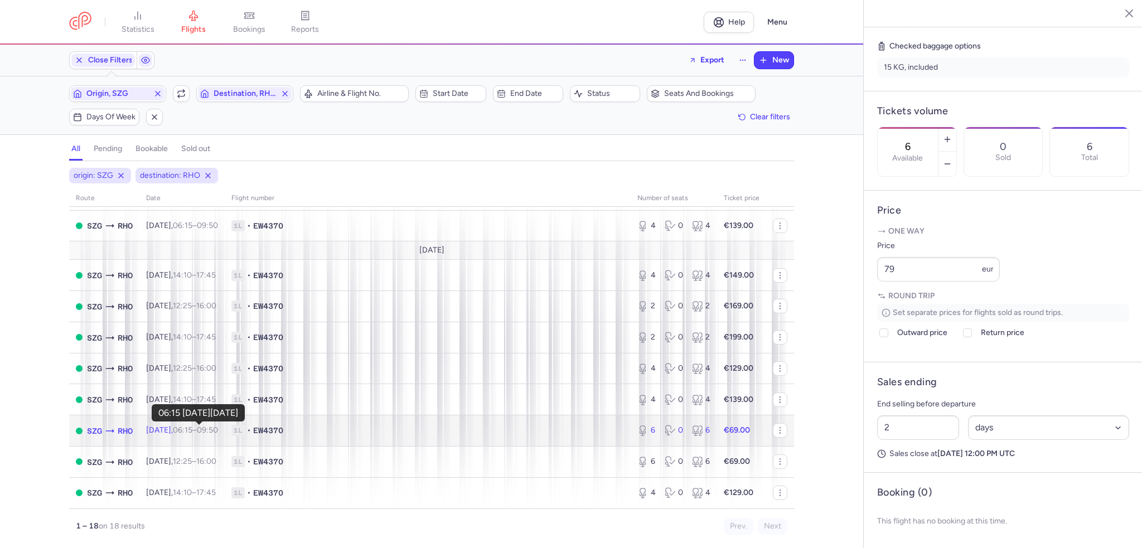
click at [192, 428] on time "06:15" at bounding box center [183, 430] width 20 height 9
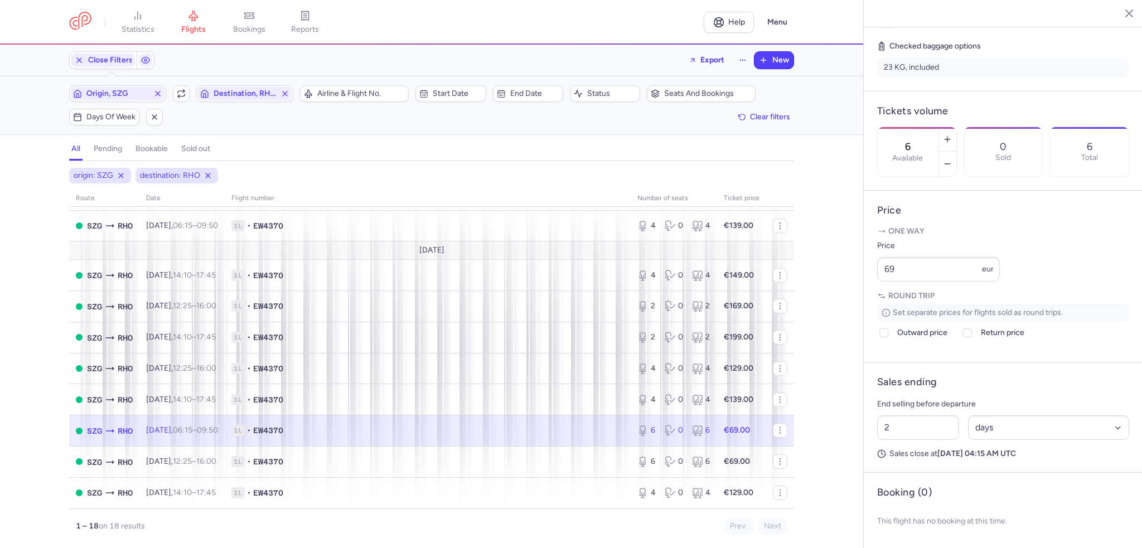
click at [218, 427] on time "09:50 +0" at bounding box center [207, 430] width 21 height 9
drag, startPoint x: 909, startPoint y: 272, endPoint x: 827, endPoint y: 278, distance: 81.7
click at [828, 278] on div "statistics flights bookings reports Help Menu Close Filters Export New Filters …" at bounding box center [571, 274] width 1142 height 548
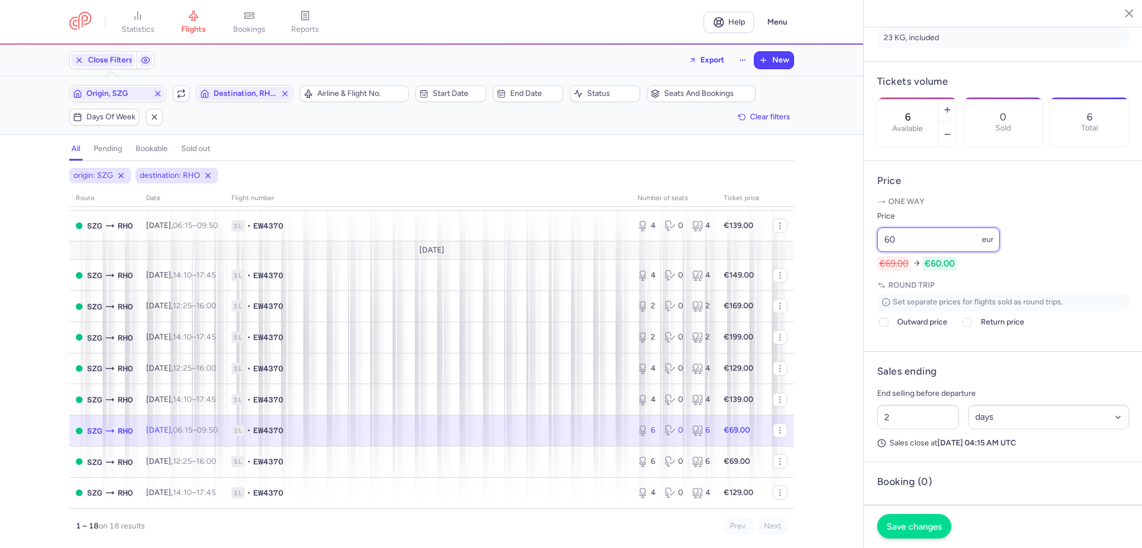
type input "60"
click at [901, 528] on span "Save changes" at bounding box center [914, 526] width 55 height 10
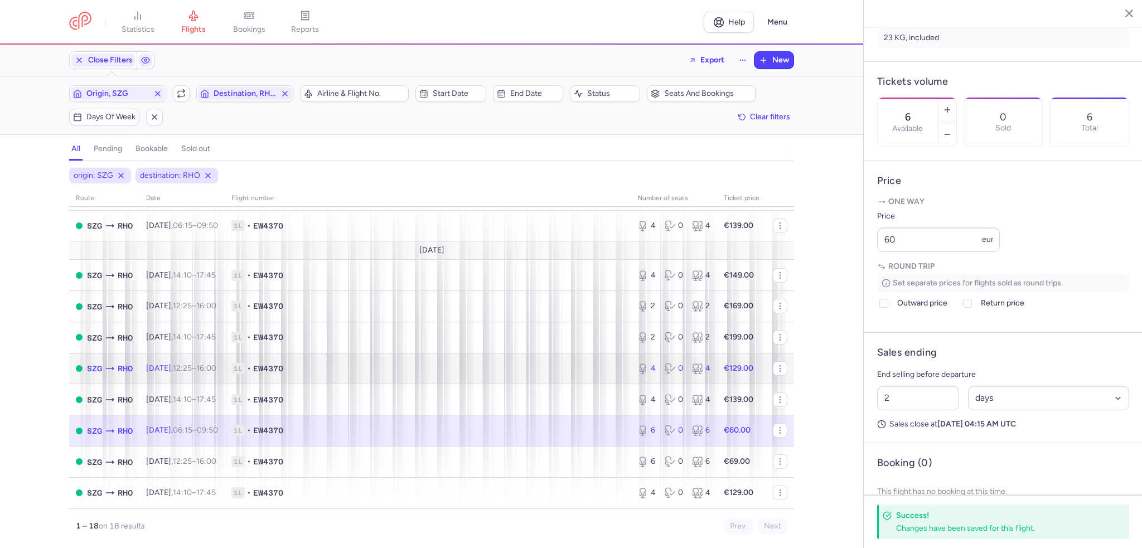
click at [171, 366] on span "[DATE] 12:25 – 16:00 +0" at bounding box center [181, 368] width 70 height 9
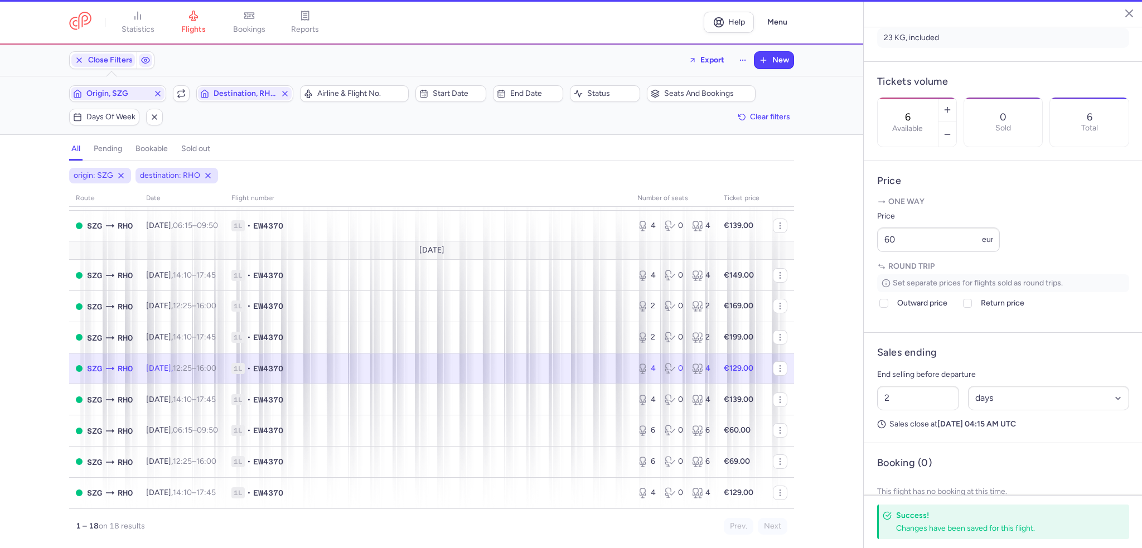
type input "4"
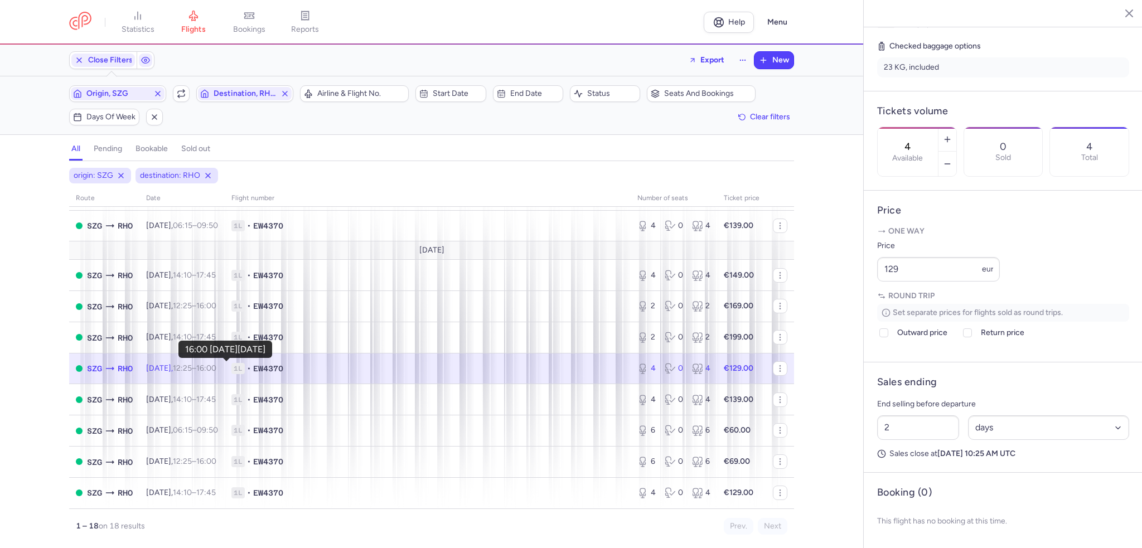
click at [216, 367] on time "16:00 +0" at bounding box center [206, 368] width 20 height 9
drag, startPoint x: 925, startPoint y: 274, endPoint x: 819, endPoint y: 280, distance: 106.1
click at [819, 280] on div "statistics flights bookings reports Help Menu Close Filters Export New Filters …" at bounding box center [571, 274] width 1142 height 548
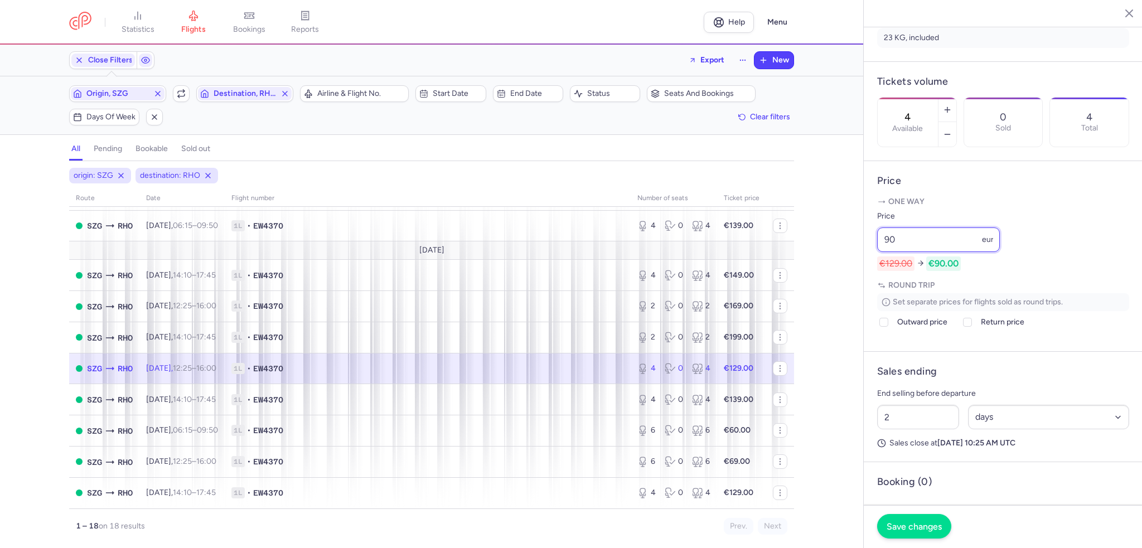
type input "90"
click at [910, 528] on span "Save changes" at bounding box center [914, 526] width 55 height 10
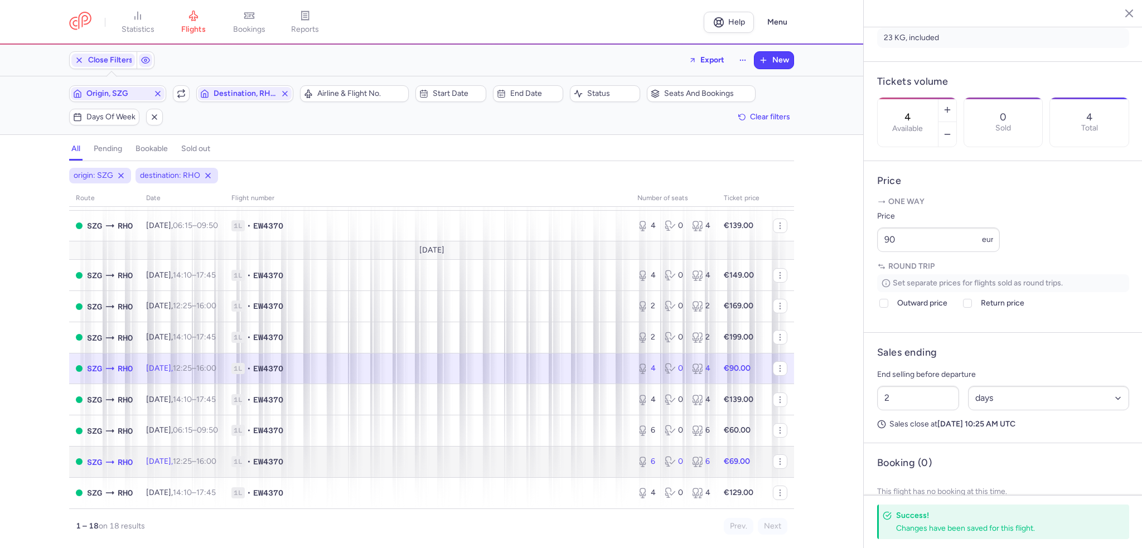
click at [212, 457] on span "12:25 – 16:00 +0" at bounding box center [195, 461] width 44 height 9
type input "6"
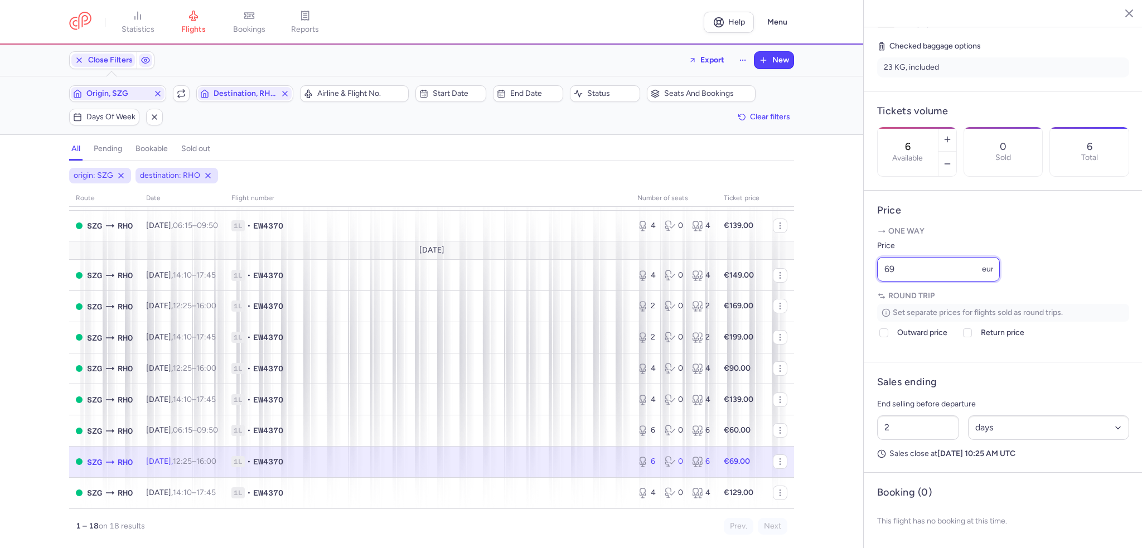
drag, startPoint x: 918, startPoint y: 267, endPoint x: 817, endPoint y: 267, distance: 101.5
click at [817, 267] on div "statistics flights bookings reports Help Menu Close Filters Export New Filters …" at bounding box center [571, 274] width 1142 height 548
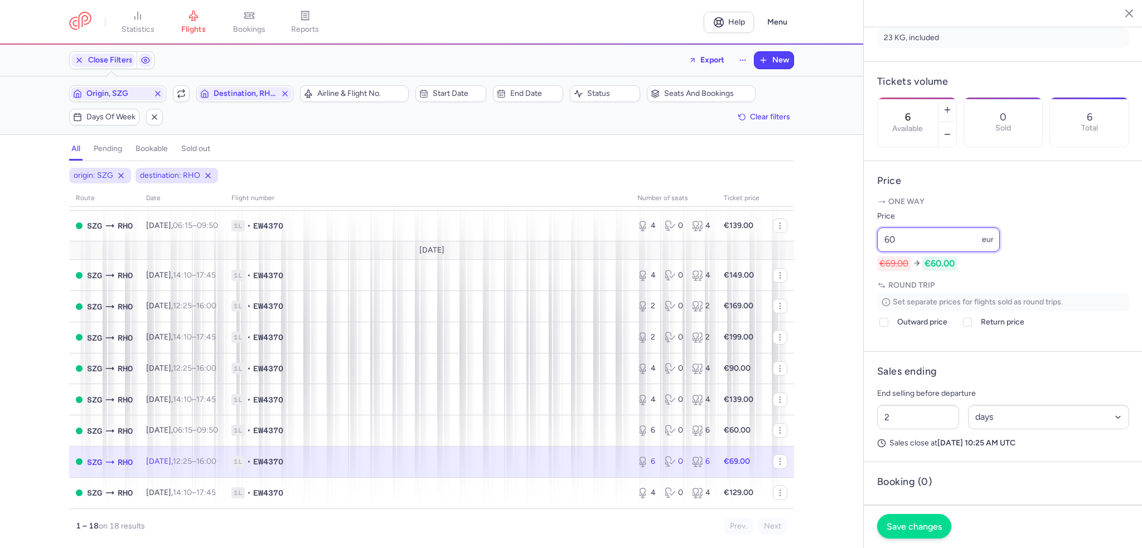
type input "60"
click at [907, 528] on span "Save changes" at bounding box center [914, 526] width 55 height 10
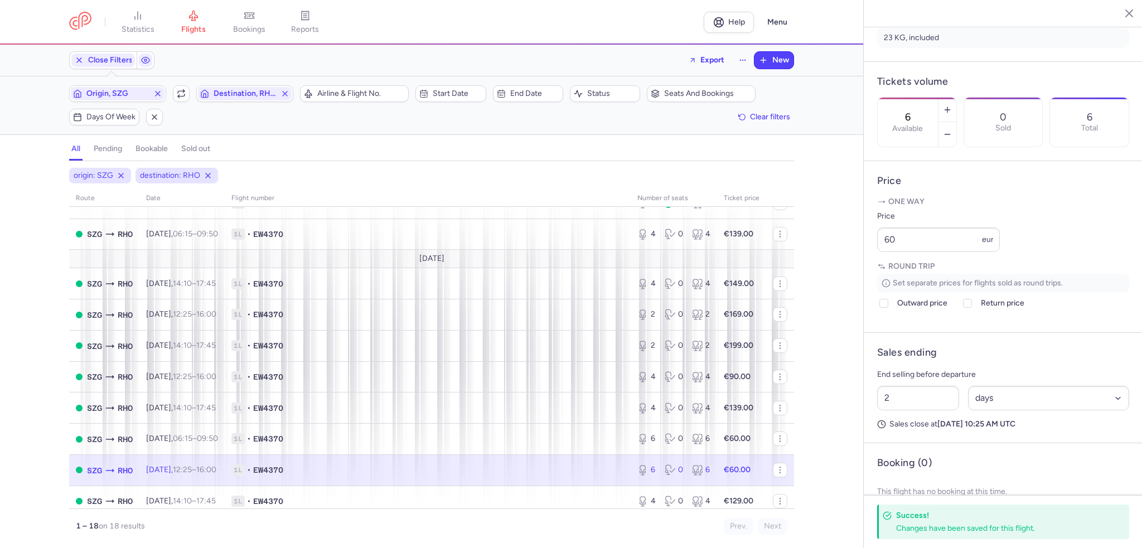
scroll to position [324, 0]
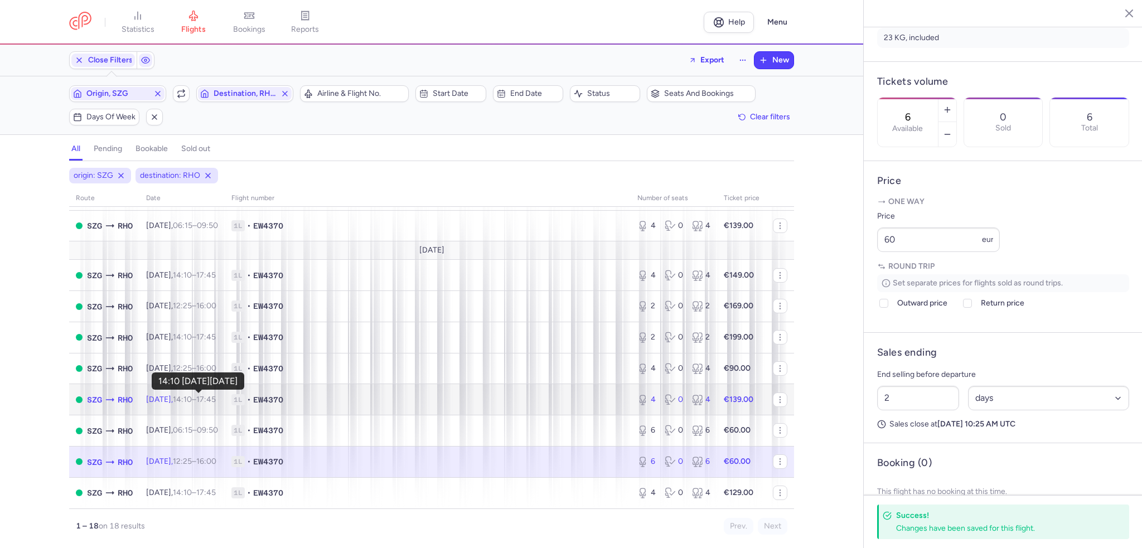
click at [189, 397] on time "14:10" at bounding box center [182, 399] width 19 height 9
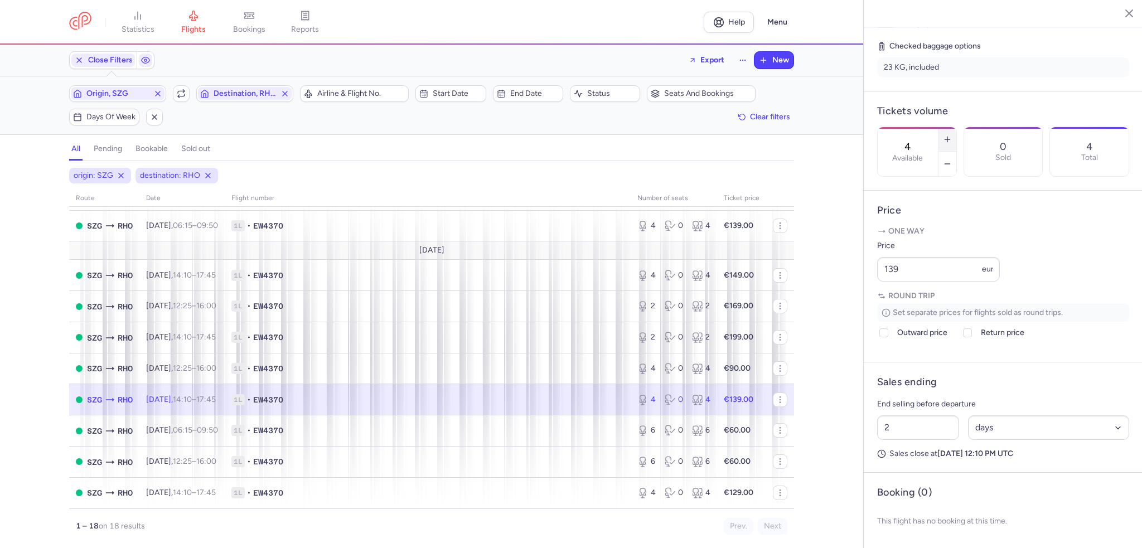
click at [952, 135] on icon "button" at bounding box center [947, 139] width 9 height 9
type input "5"
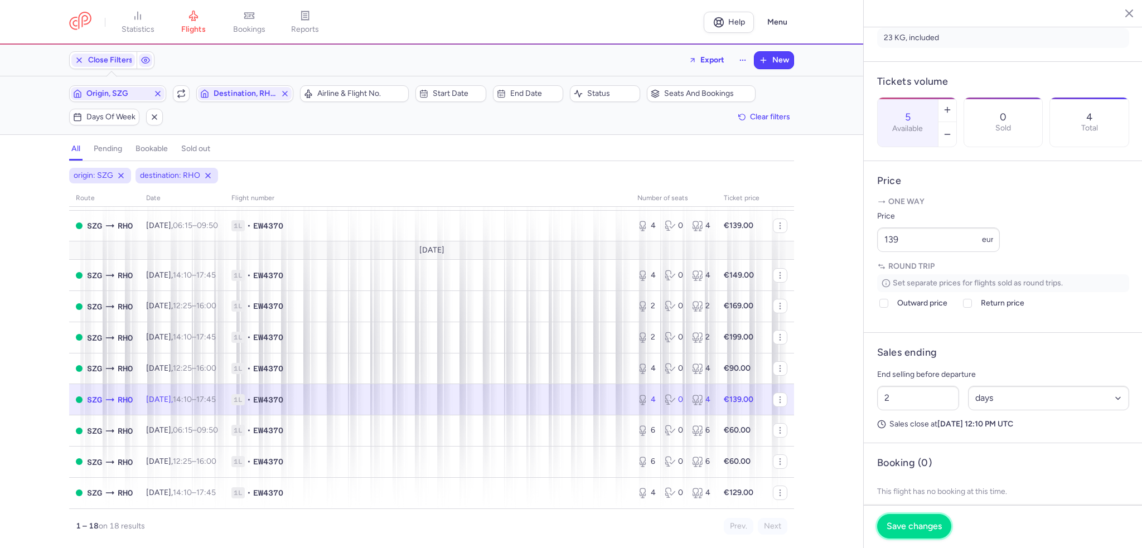
click at [903, 525] on span "Save changes" at bounding box center [914, 526] width 55 height 10
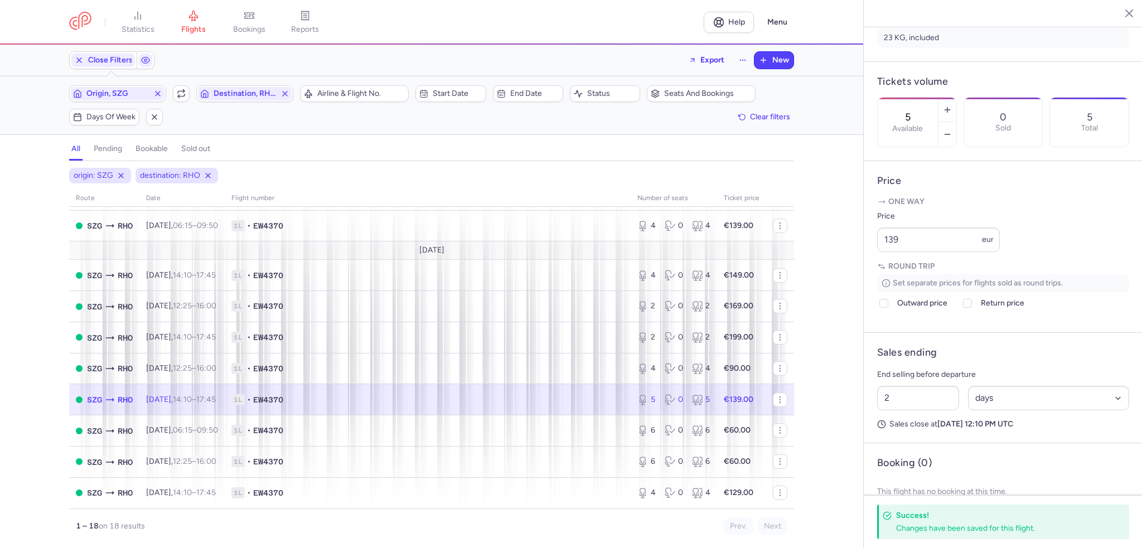
click at [631, 402] on td "[DATE] 14:10 – 17:45 +0" at bounding box center [674, 399] width 86 height 31
drag, startPoint x: 911, startPoint y: 272, endPoint x: 866, endPoint y: 272, distance: 44.6
click at [866, 272] on article "Price One way Price 139 eur Round trip Set separate prices for flights sold as …" at bounding box center [1003, 247] width 279 height 172
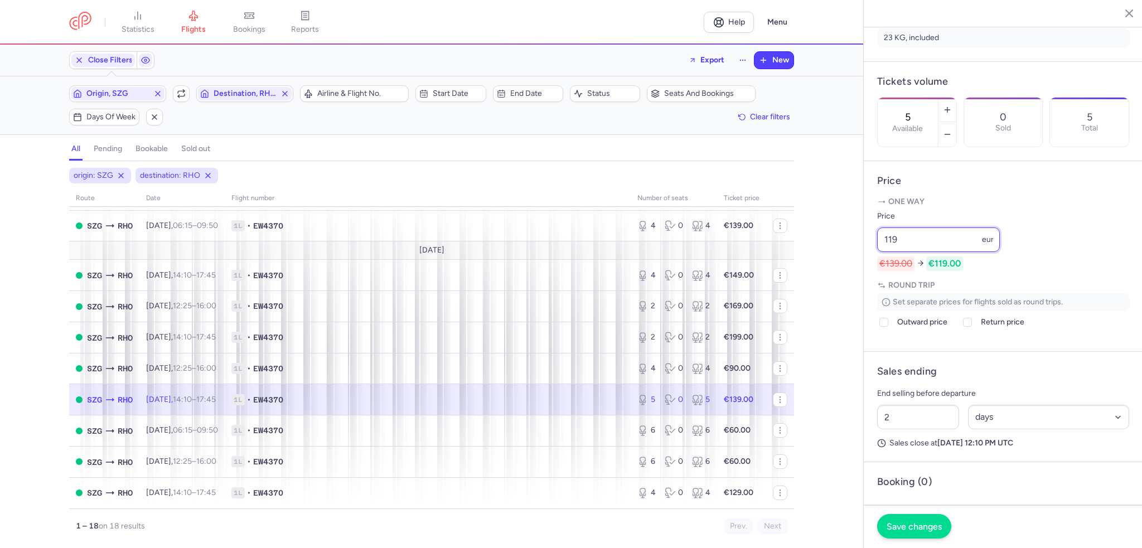
type input "119"
click at [926, 534] on button "Save changes" at bounding box center [914, 526] width 74 height 25
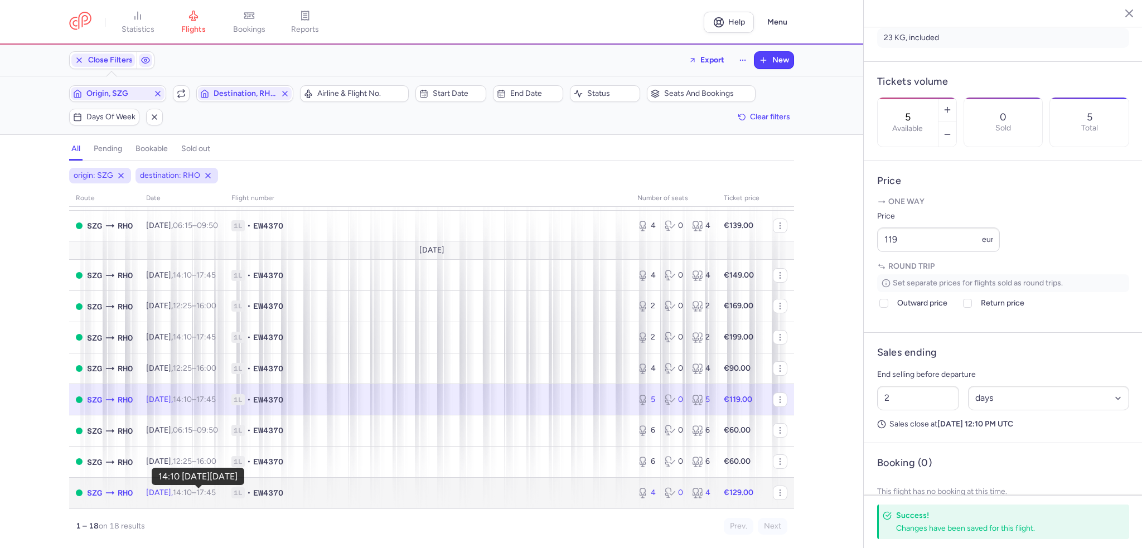
click at [192, 494] on time "14:10" at bounding box center [182, 492] width 19 height 9
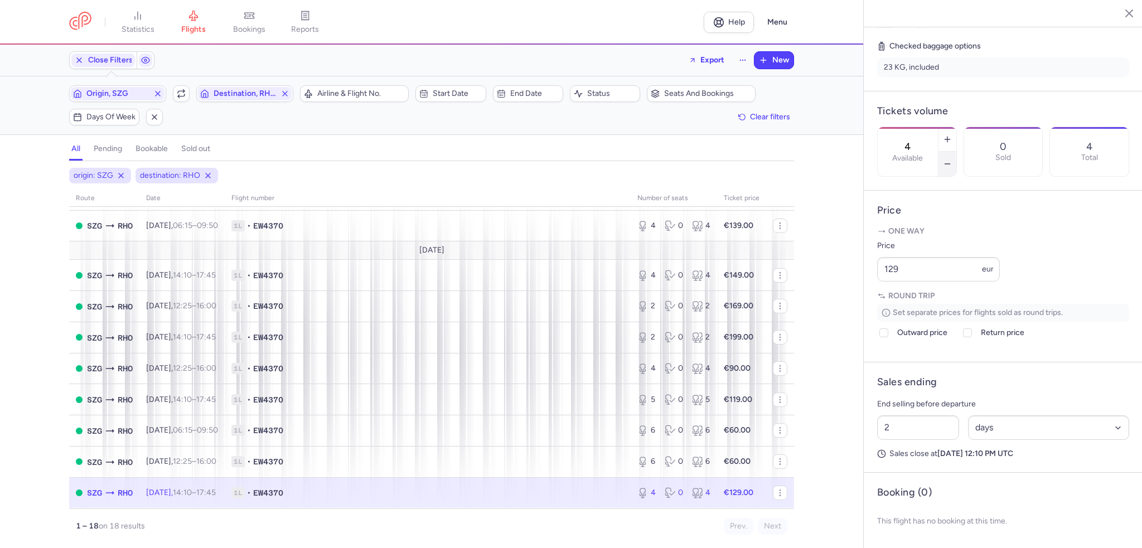
click at [952, 160] on icon "button" at bounding box center [947, 164] width 9 height 9
type input "3"
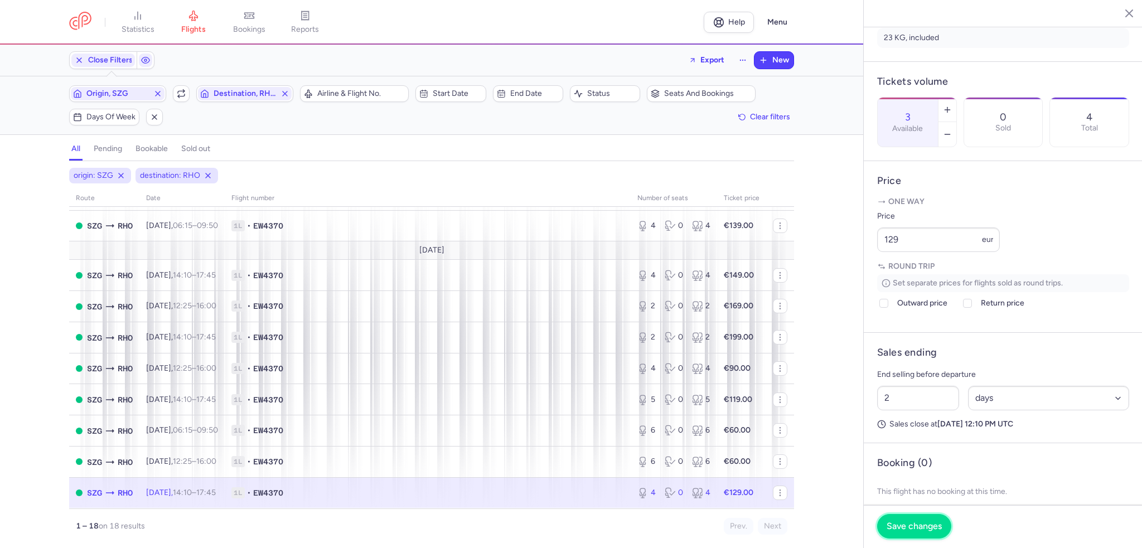
click at [893, 528] on span "Save changes" at bounding box center [914, 526] width 55 height 10
